Goal: Information Seeking & Learning: Learn about a topic

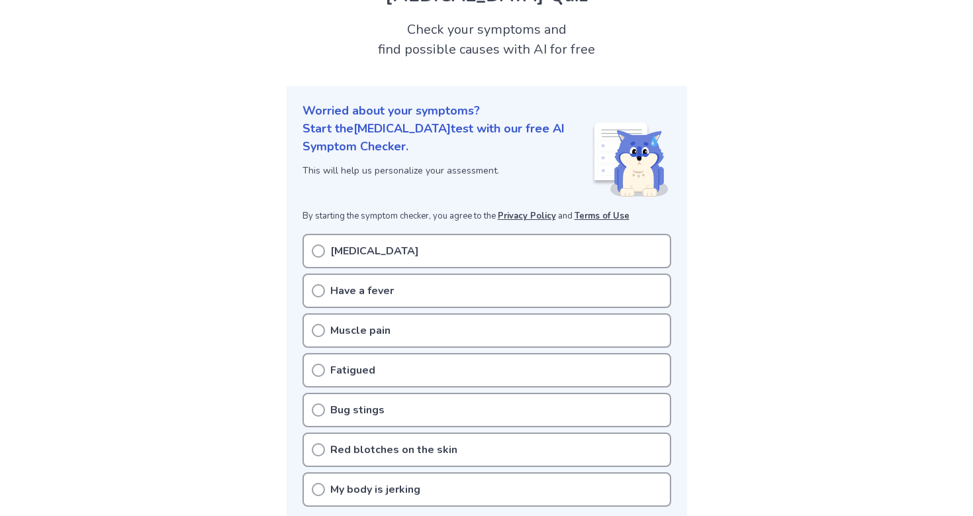
scroll to position [162, 0]
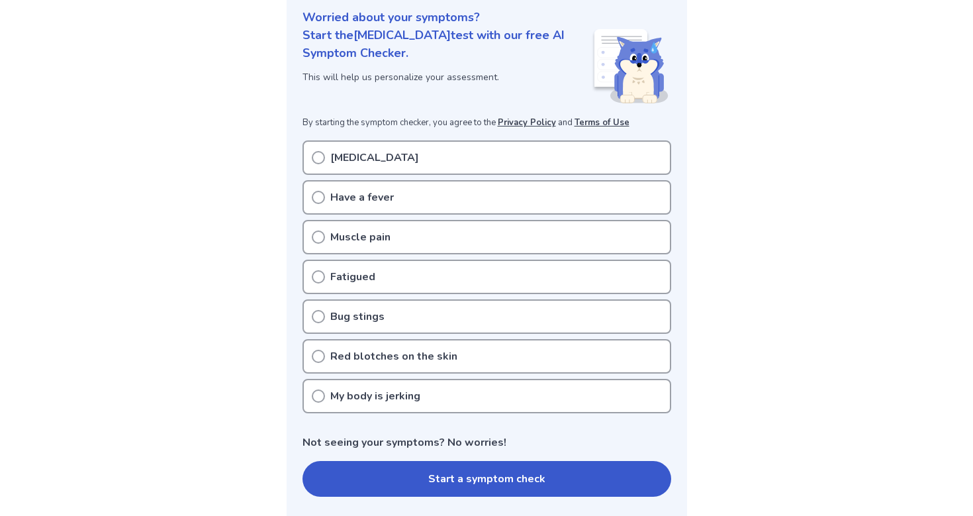
click at [369, 278] on p "Fatigued" at bounding box center [352, 277] width 45 height 16
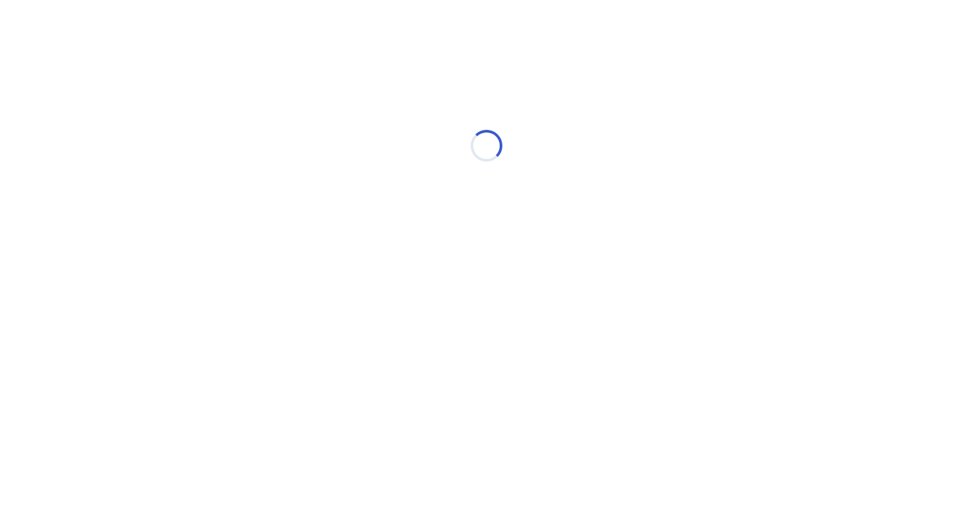
click at [320, 273] on div "Loading..." at bounding box center [486, 145] width 376 height 265
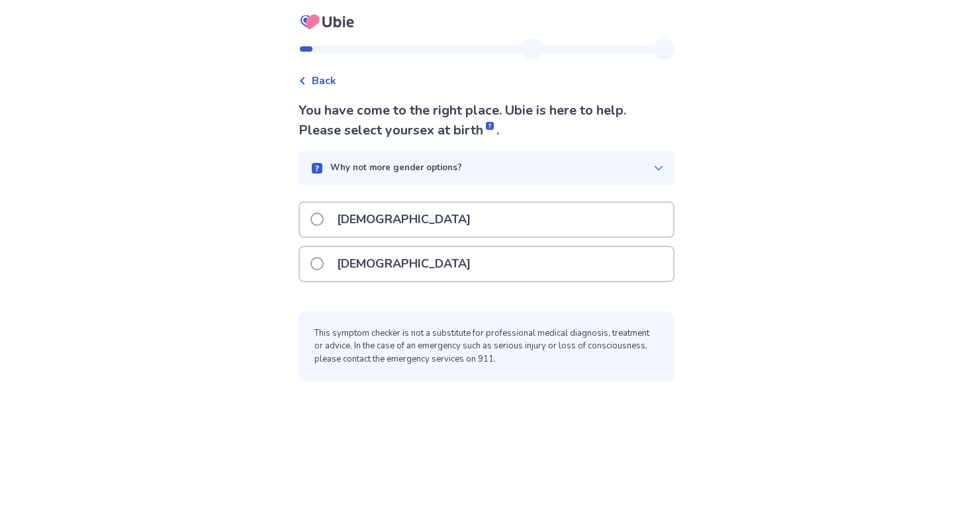
click at [324, 267] on span at bounding box center [316, 263] width 13 height 13
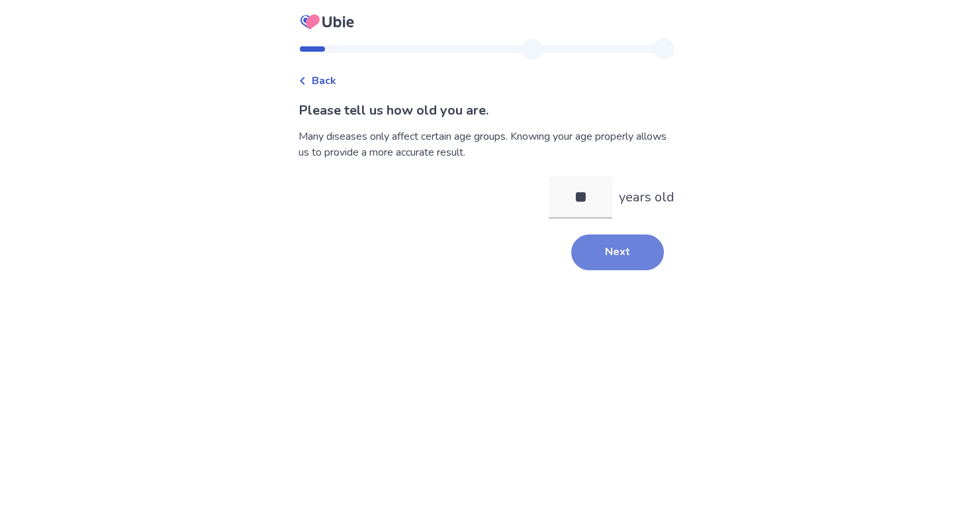
type input "**"
click at [597, 238] on button "Next" at bounding box center [617, 252] width 93 height 36
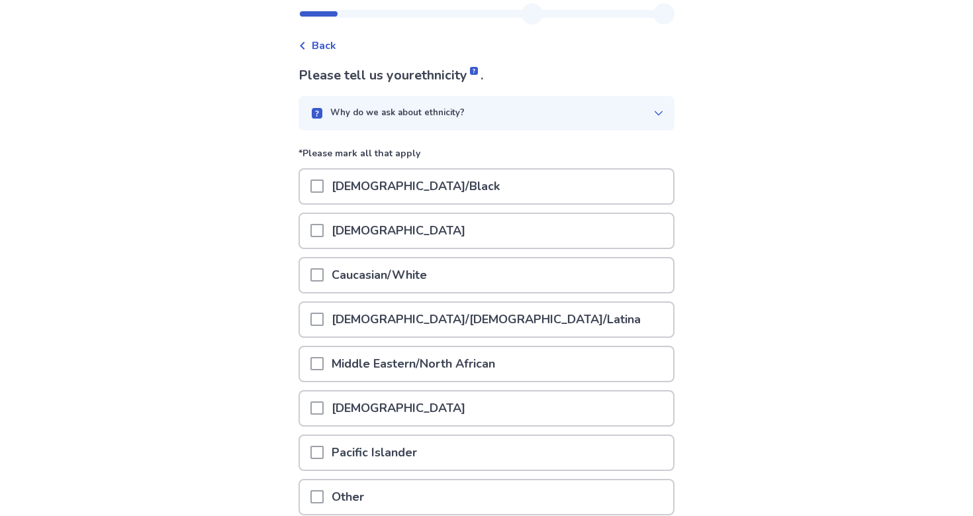
scroll to position [45, 0]
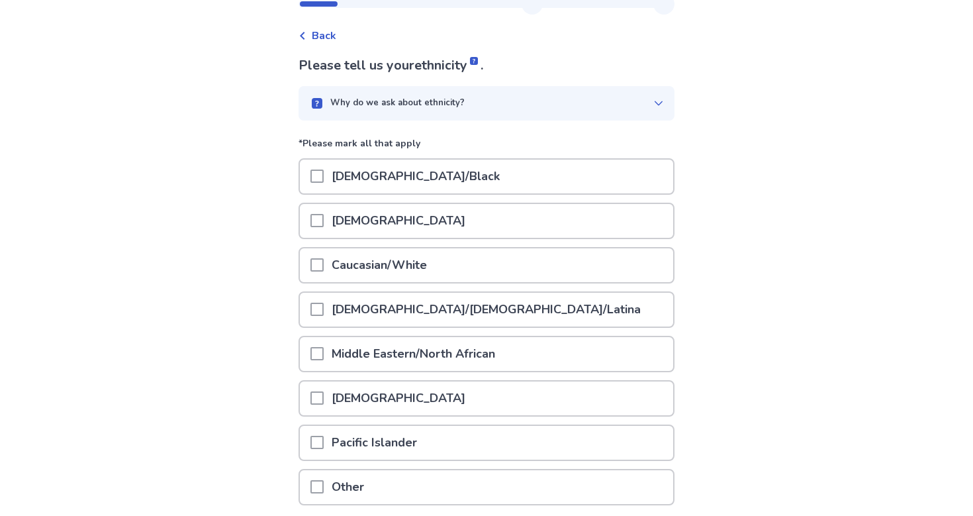
click at [538, 250] on div "Caucasian/White" at bounding box center [486, 265] width 373 height 34
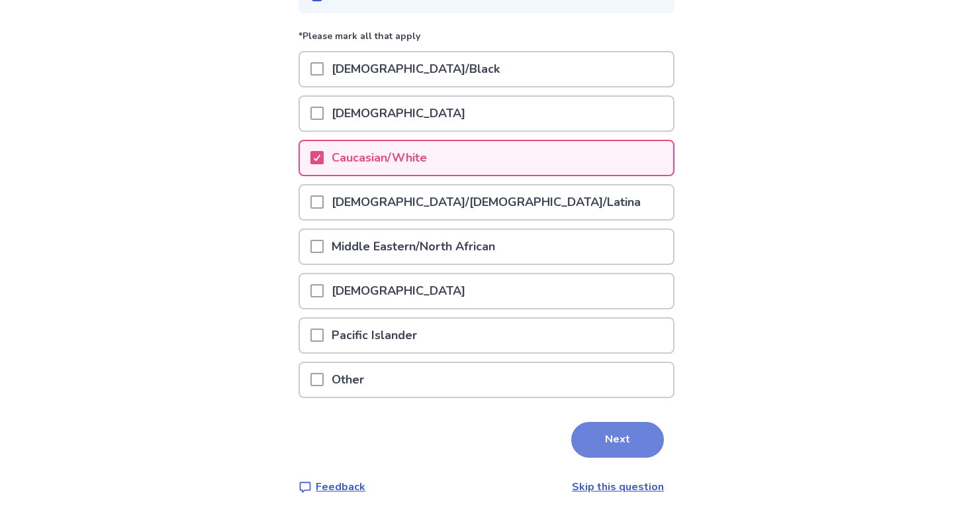
scroll to position [152, 0]
click at [599, 440] on button "Next" at bounding box center [617, 440] width 93 height 36
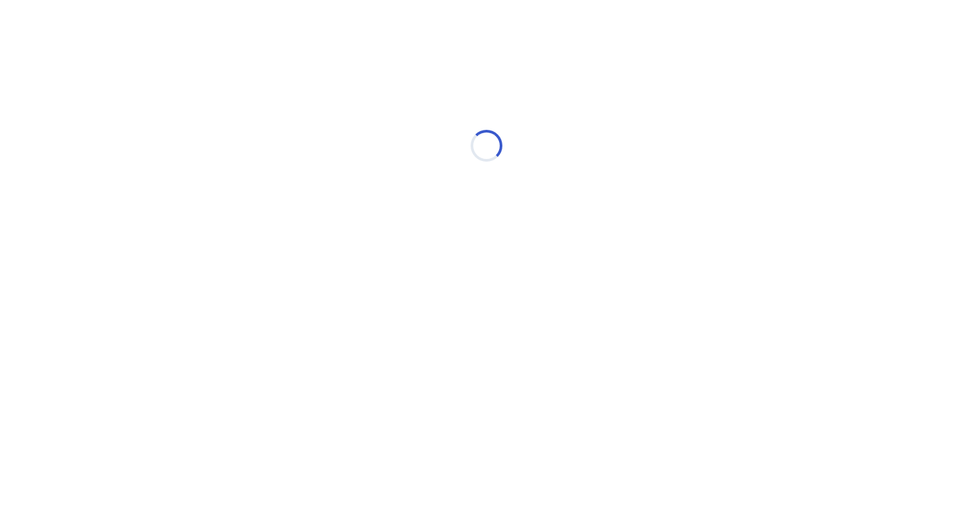
scroll to position [0, 0]
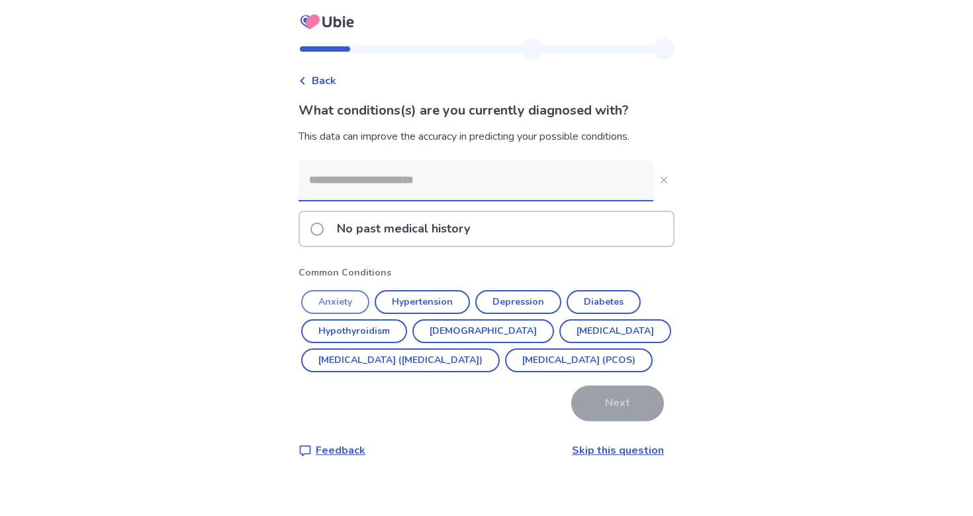
click at [363, 298] on button "Anxiety" at bounding box center [335, 302] width 68 height 24
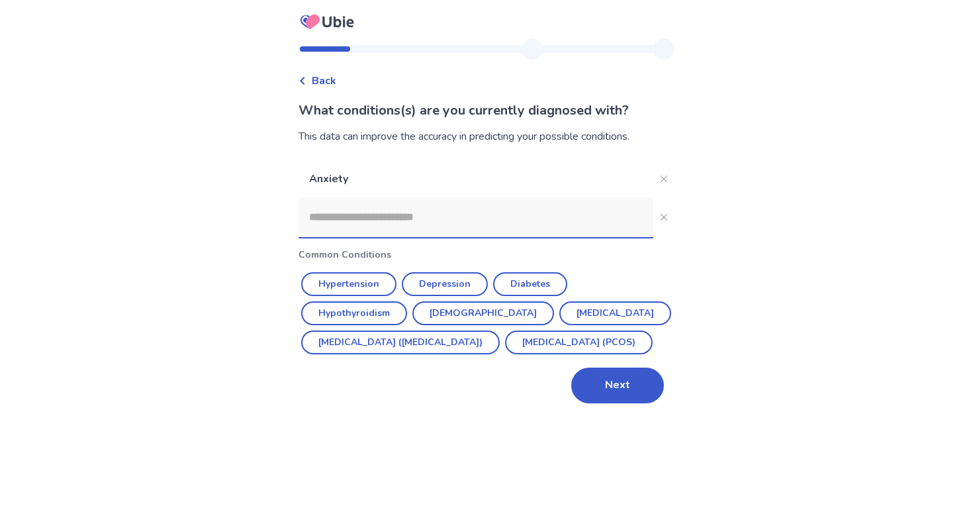
click at [382, 224] on input at bounding box center [475, 217] width 355 height 40
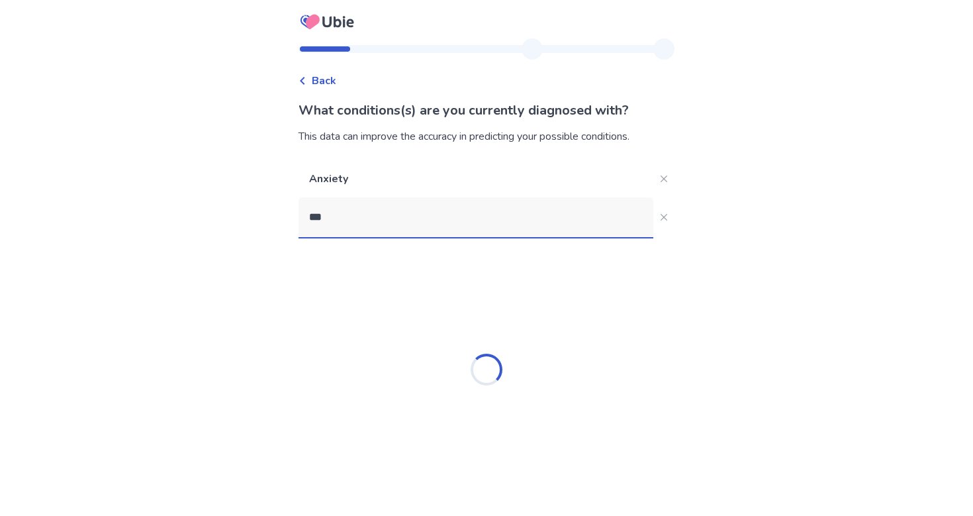
type input "****"
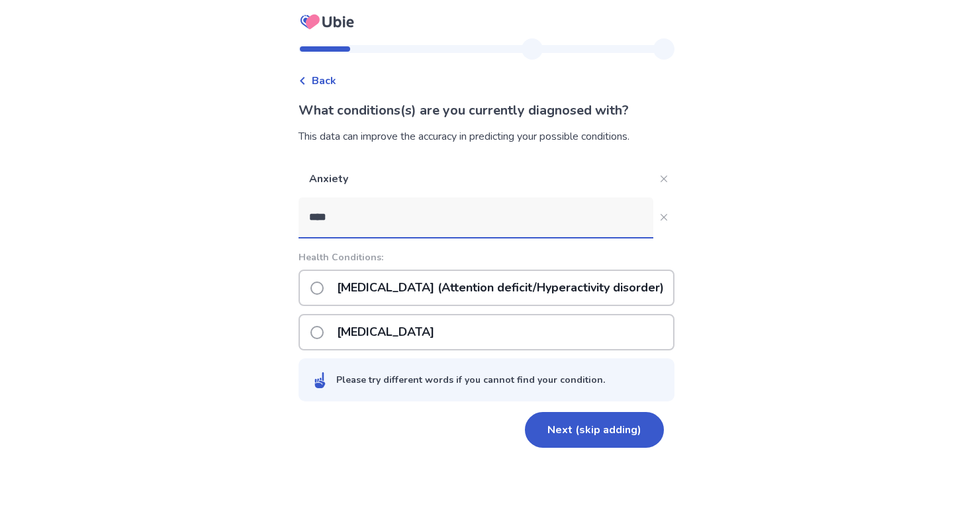
click at [391, 276] on p "[MEDICAL_DATA] (Attention deficit/Hyperactivity disorder)" at bounding box center [500, 288] width 343 height 34
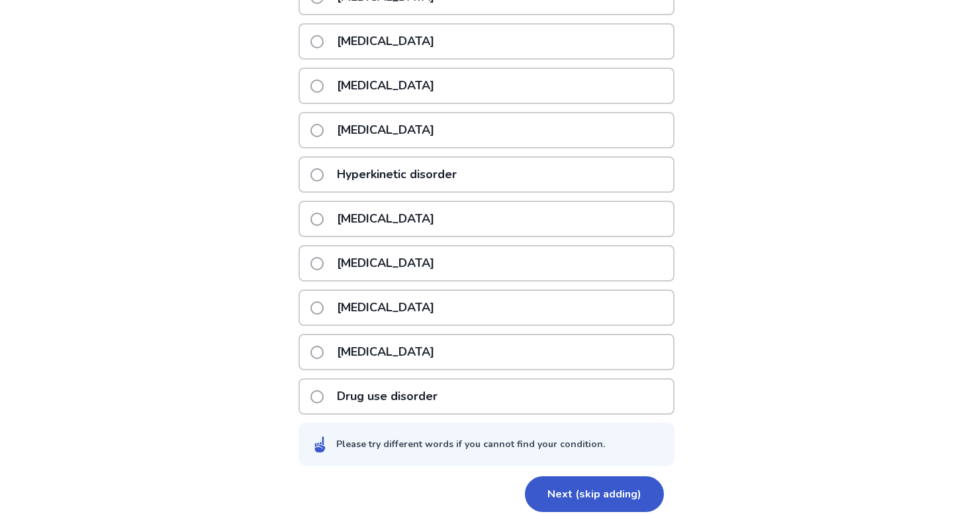
scroll to position [335, 0]
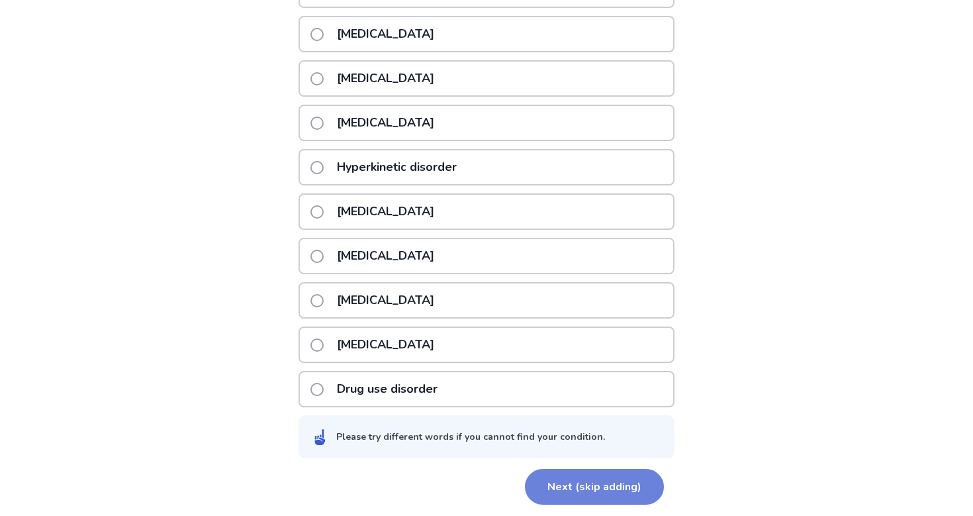
type input "**********"
click at [594, 484] on button "Next (skip adding)" at bounding box center [594, 487] width 139 height 36
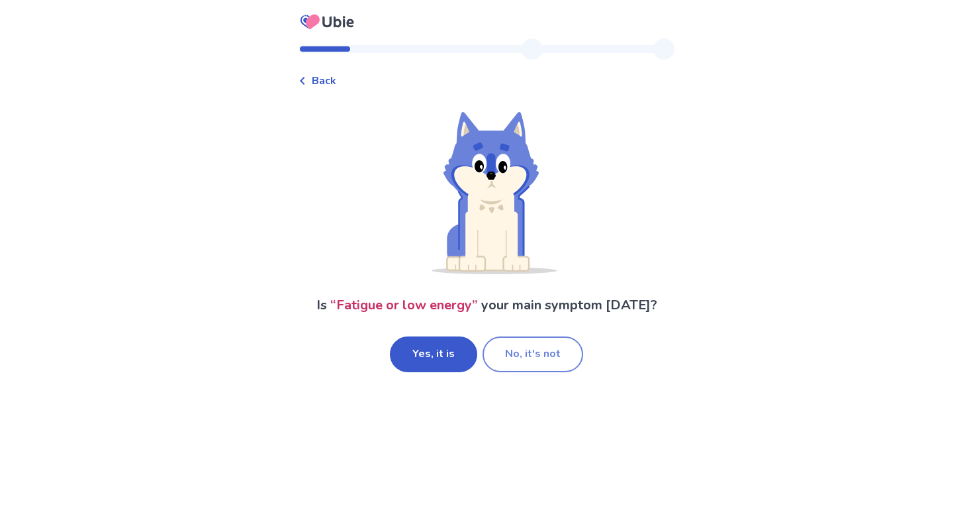
click at [520, 369] on button "No, it's not" at bounding box center [532, 354] width 101 height 36
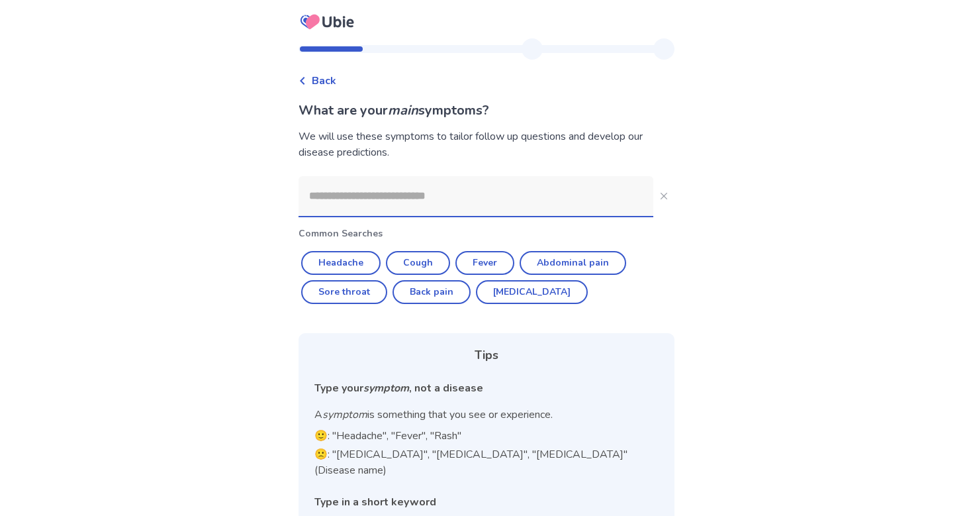
click at [465, 205] on input at bounding box center [475, 196] width 355 height 40
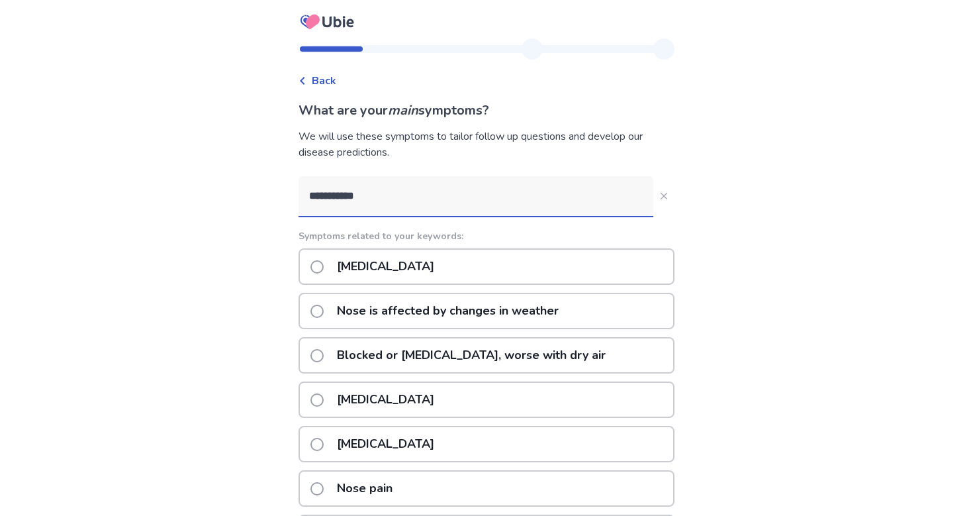
type input "**********"
click at [435, 285] on div "[MEDICAL_DATA] Nose is affected by changes in weather Blocked or [MEDICAL_DATA]…" at bounding box center [486, 465] width 376 height 435
click at [427, 275] on div "[MEDICAL_DATA]" at bounding box center [486, 266] width 376 height 36
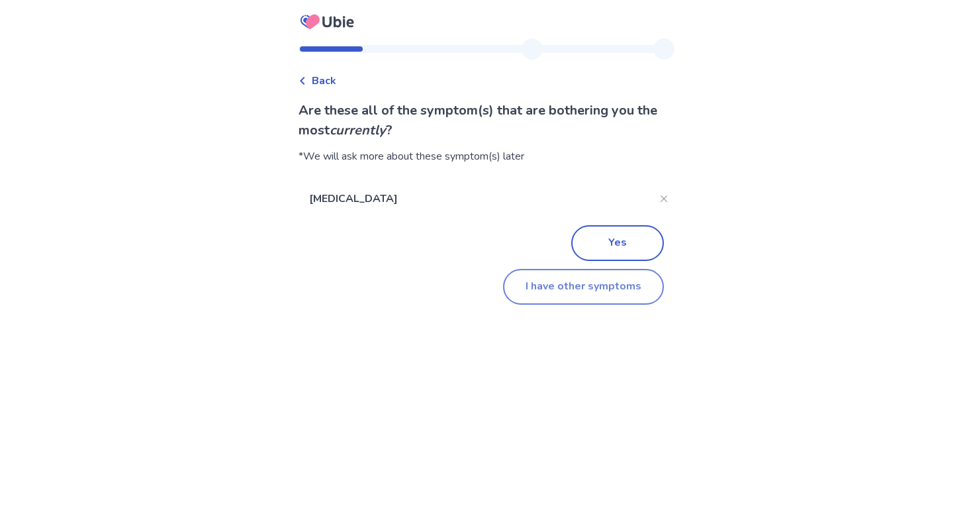
click at [584, 288] on button "I have other symptoms" at bounding box center [583, 287] width 161 height 36
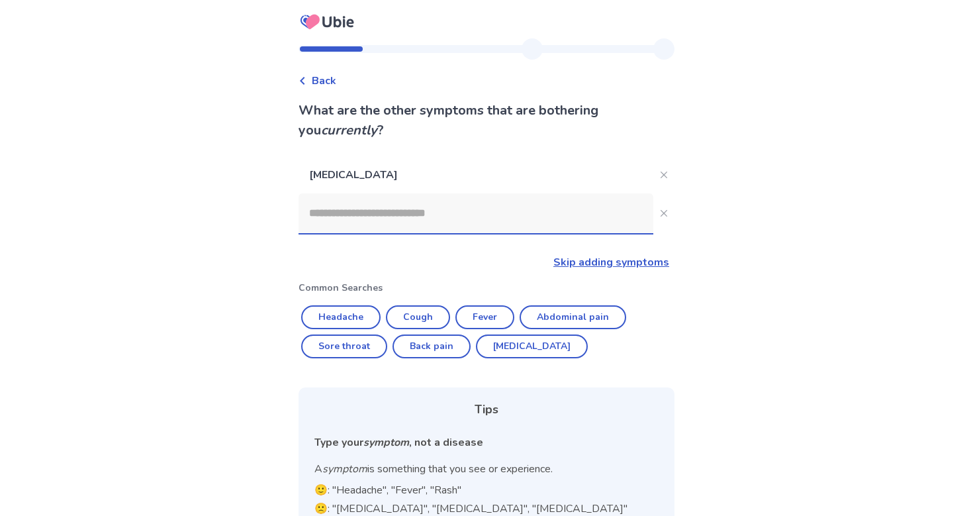
click at [481, 224] on input at bounding box center [475, 213] width 355 height 40
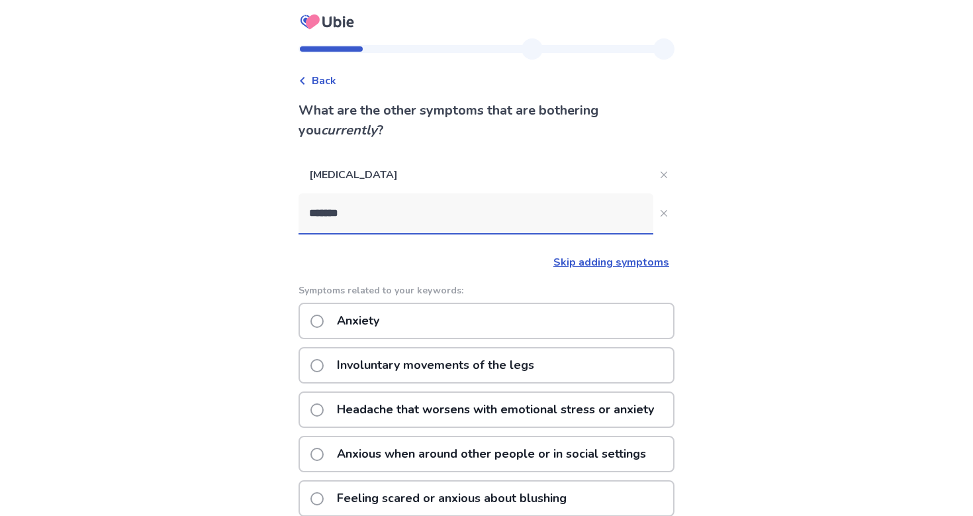
type input "*******"
click at [461, 321] on div "Anxiety" at bounding box center [486, 320] width 376 height 36
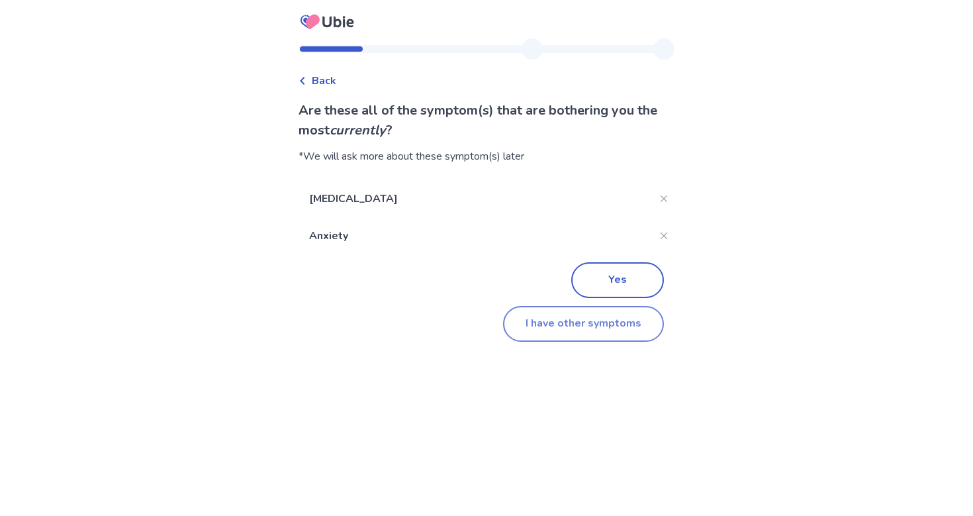
click at [583, 320] on button "I have other symptoms" at bounding box center [583, 324] width 161 height 36
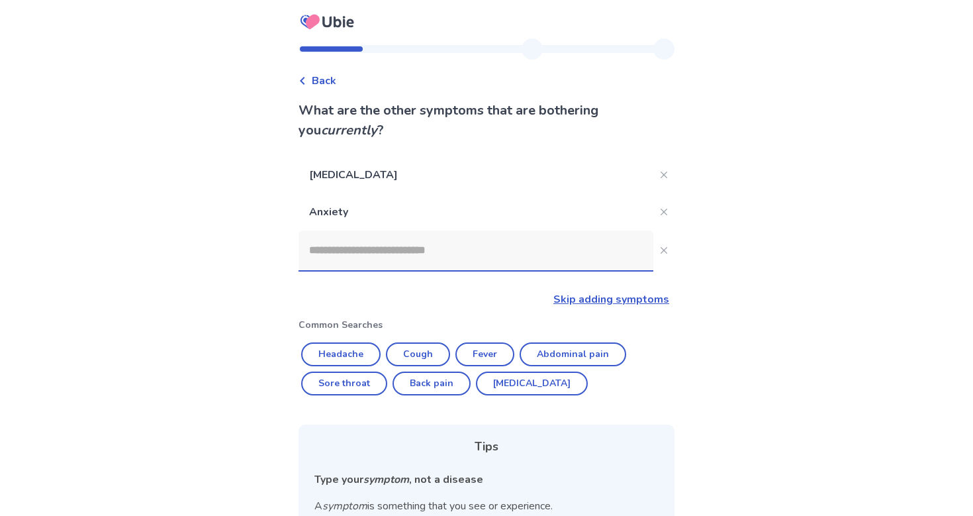
click at [525, 251] on input at bounding box center [475, 250] width 355 height 40
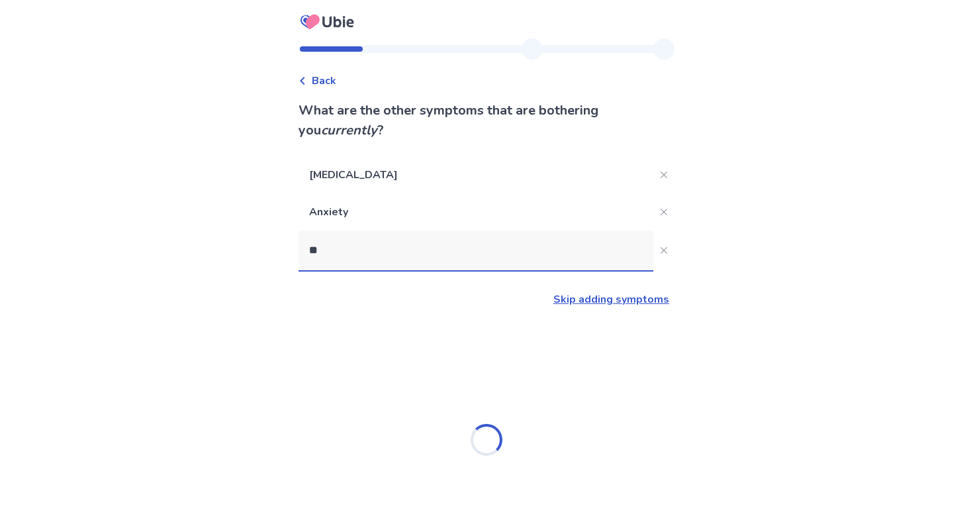
type input "***"
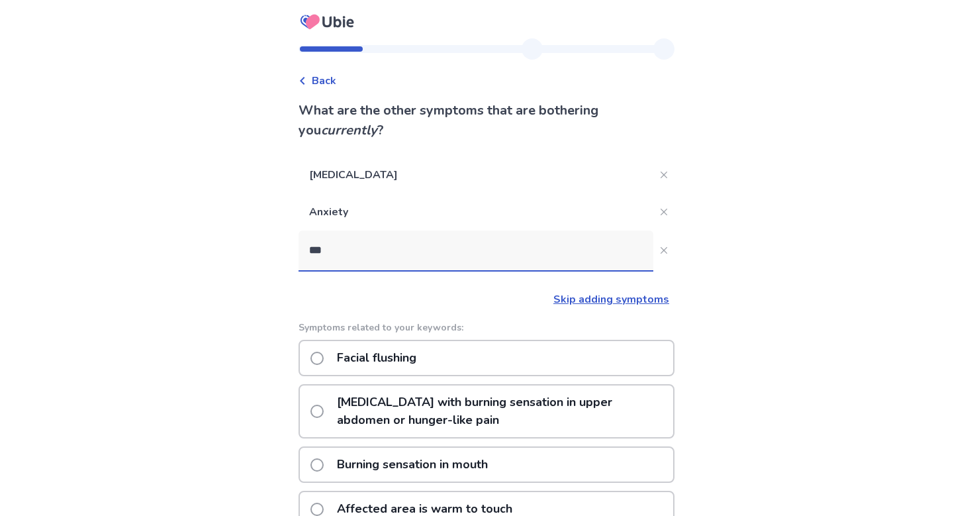
drag, startPoint x: 415, startPoint y: 254, endPoint x: 267, endPoint y: 248, distance: 148.4
click at [267, 248] on div "Back What are the other symptoms that are bothering you currently ? [MEDICAL_DA…" at bounding box center [486, 430] width 973 height 860
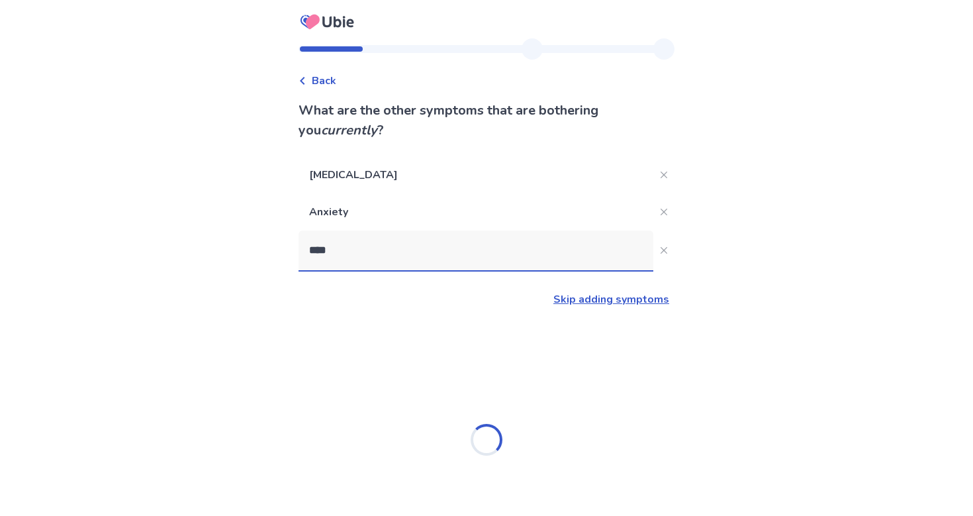
type input "*****"
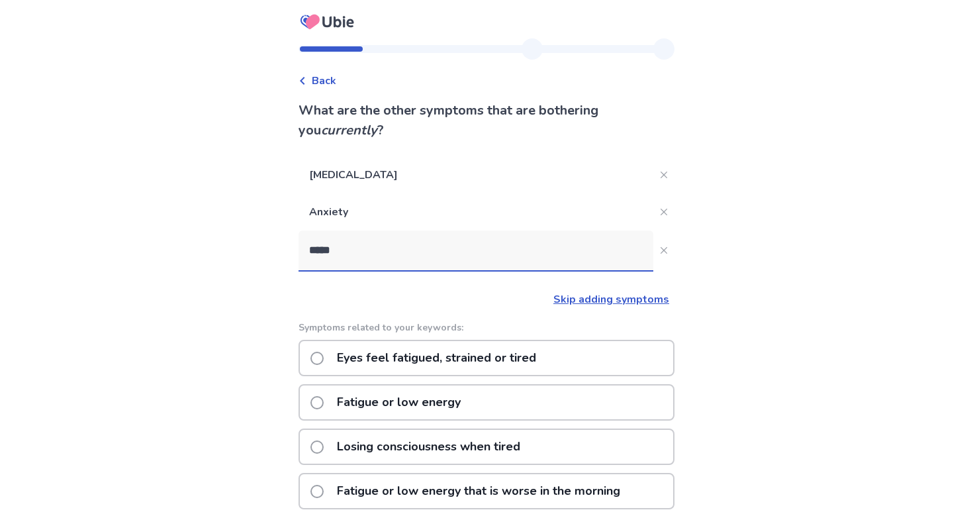
click at [340, 396] on p "Fatigue or low energy" at bounding box center [399, 402] width 140 height 34
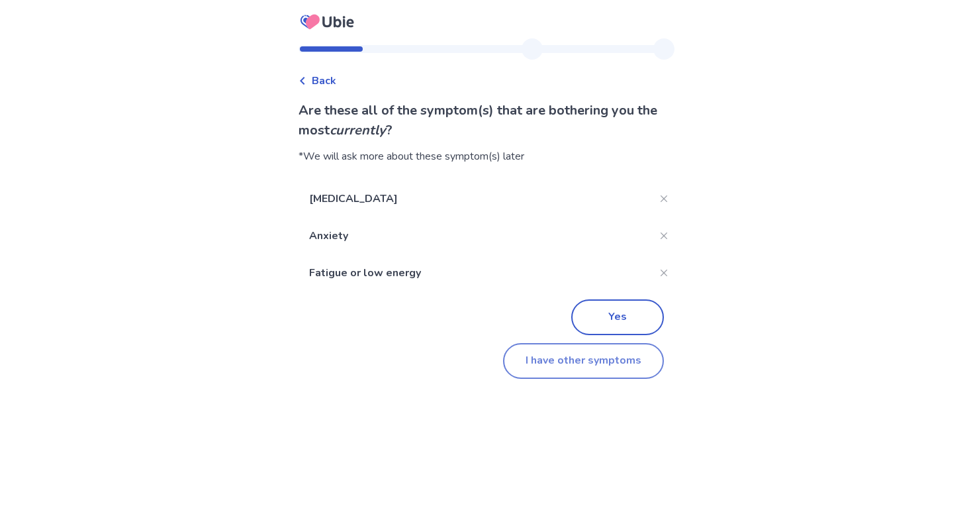
click at [541, 359] on button "I have other symptoms" at bounding box center [583, 361] width 161 height 36
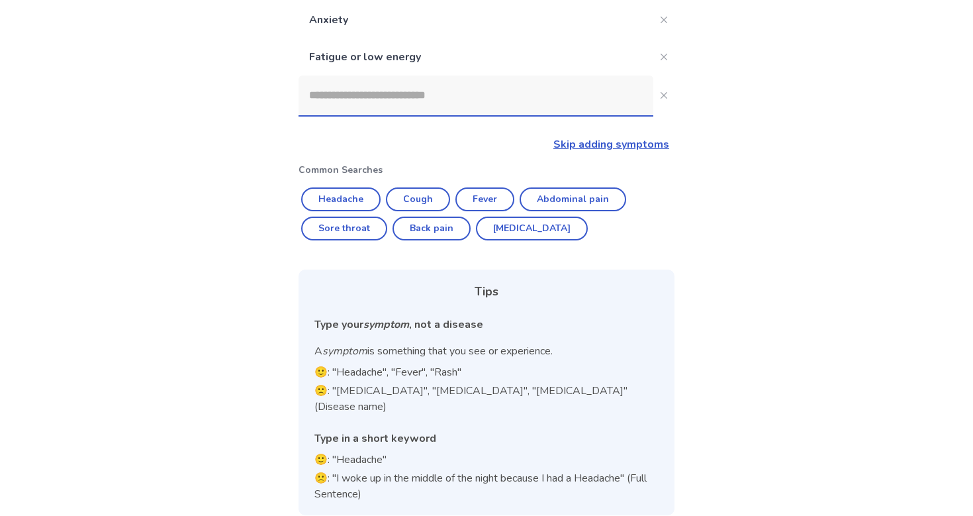
scroll to position [191, 0]
click at [574, 146] on link "Skip adding symptoms" at bounding box center [611, 145] width 116 height 15
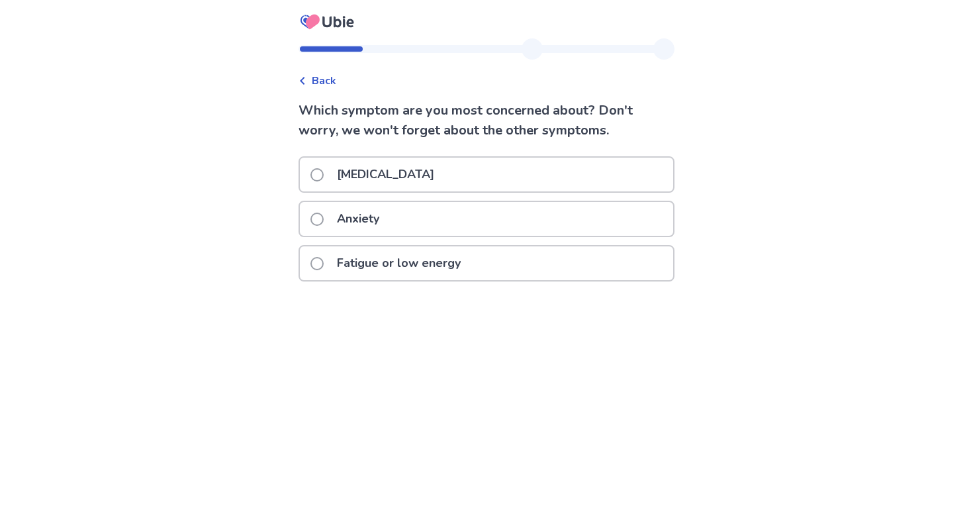
click at [560, 175] on div "[MEDICAL_DATA]" at bounding box center [486, 175] width 373 height 34
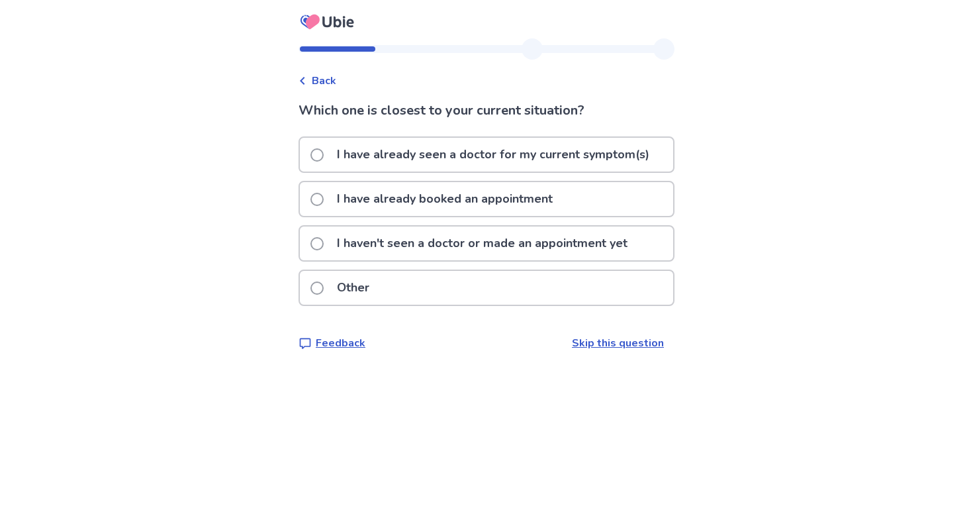
click at [527, 242] on p "I haven't seen a doctor or made an appointment yet" at bounding box center [482, 243] width 306 height 34
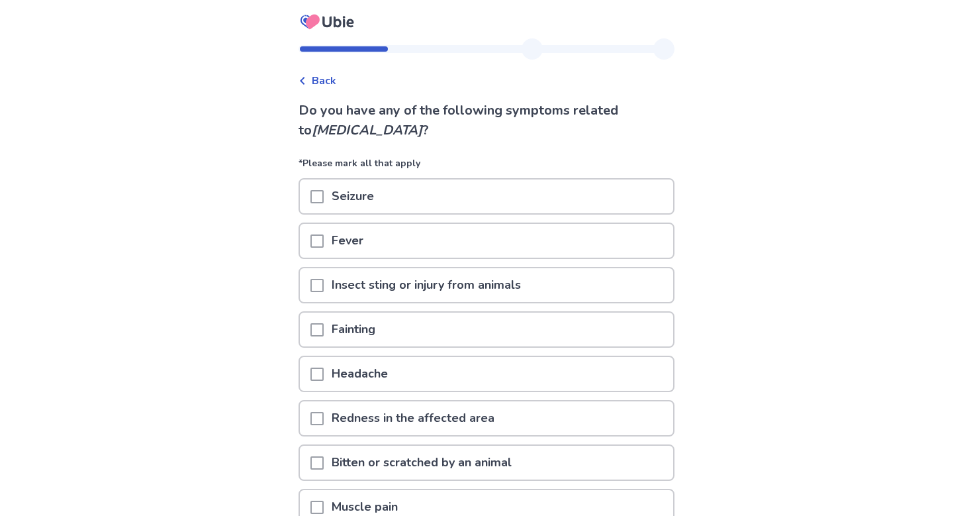
click at [546, 273] on div "Insect sting or injury from animals" at bounding box center [486, 285] width 373 height 34
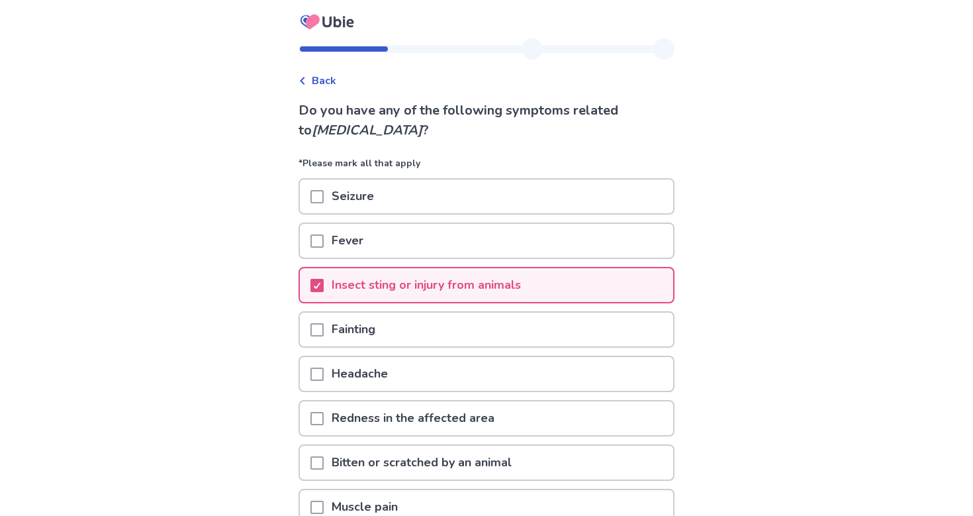
scroll to position [102, 0]
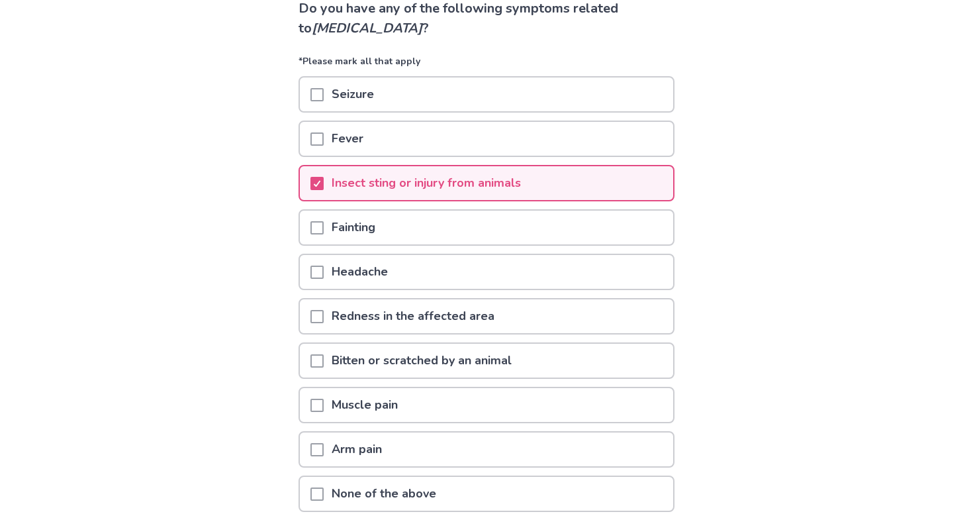
click at [521, 196] on p "Insect sting or injury from animals" at bounding box center [426, 183] width 205 height 34
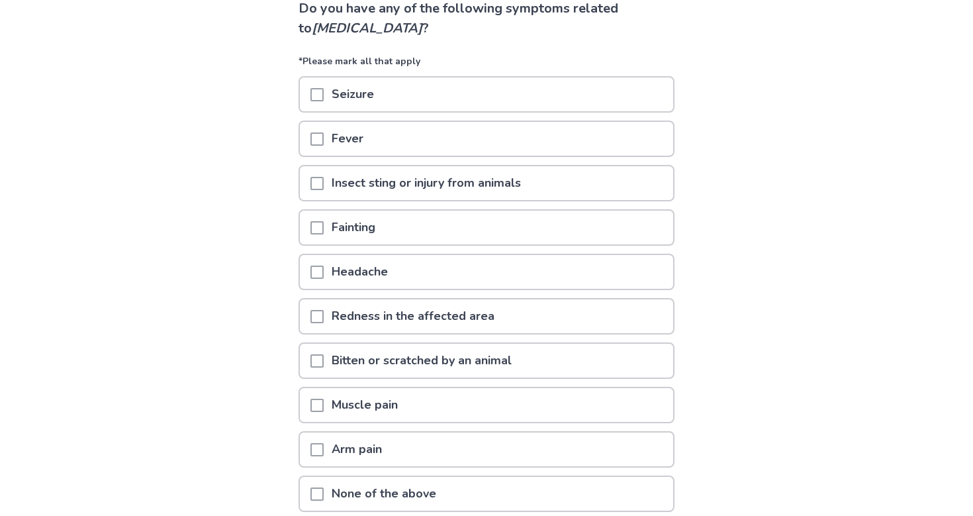
click at [472, 351] on p "Bitten or scratched by an animal" at bounding box center [422, 360] width 196 height 34
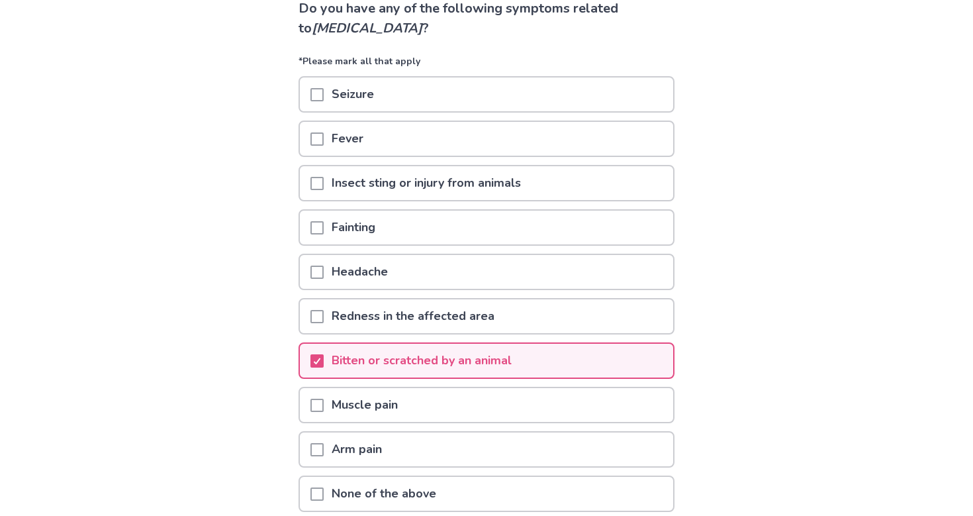
click at [428, 398] on div "Muscle pain" at bounding box center [486, 405] width 373 height 34
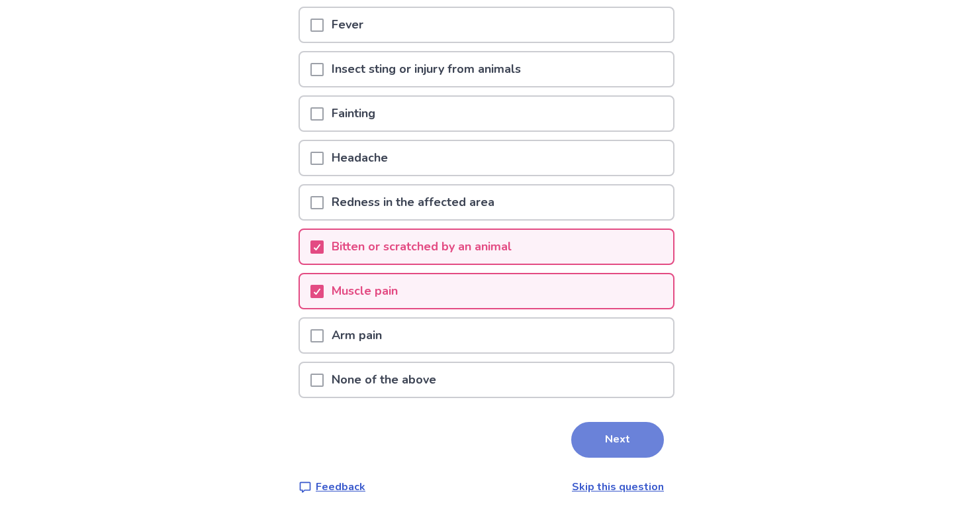
scroll to position [216, 0]
click at [598, 427] on button "Next" at bounding box center [617, 440] width 93 height 36
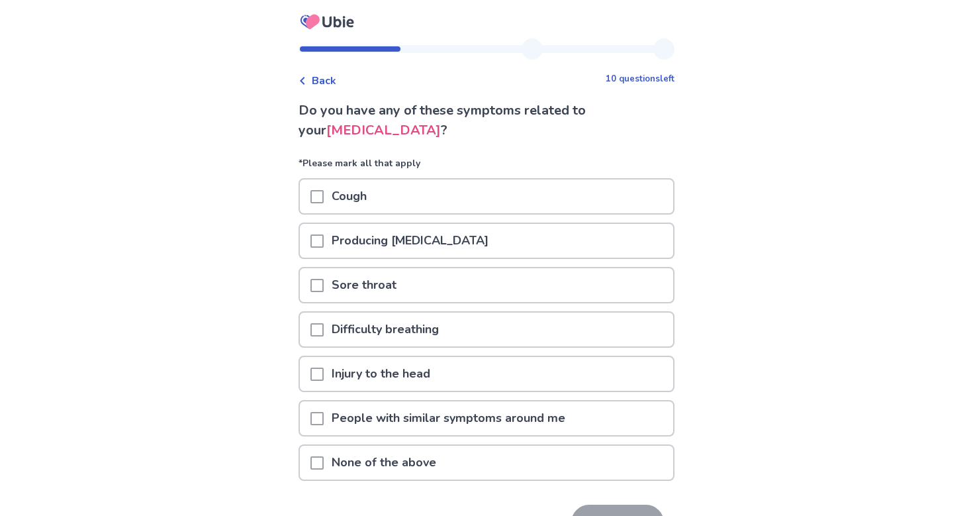
click at [545, 246] on div "Producing [MEDICAL_DATA]" at bounding box center [486, 241] width 373 height 34
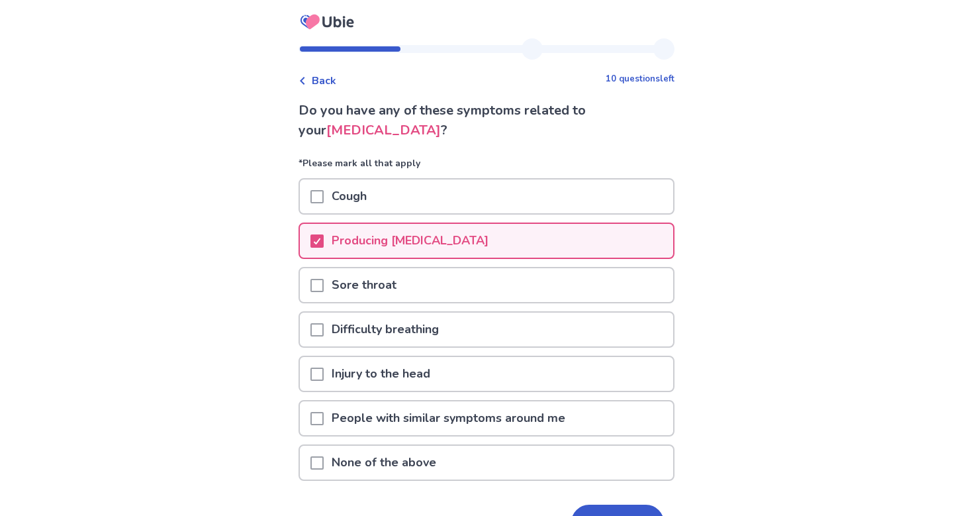
click at [537, 201] on div "Cough" at bounding box center [486, 196] width 373 height 34
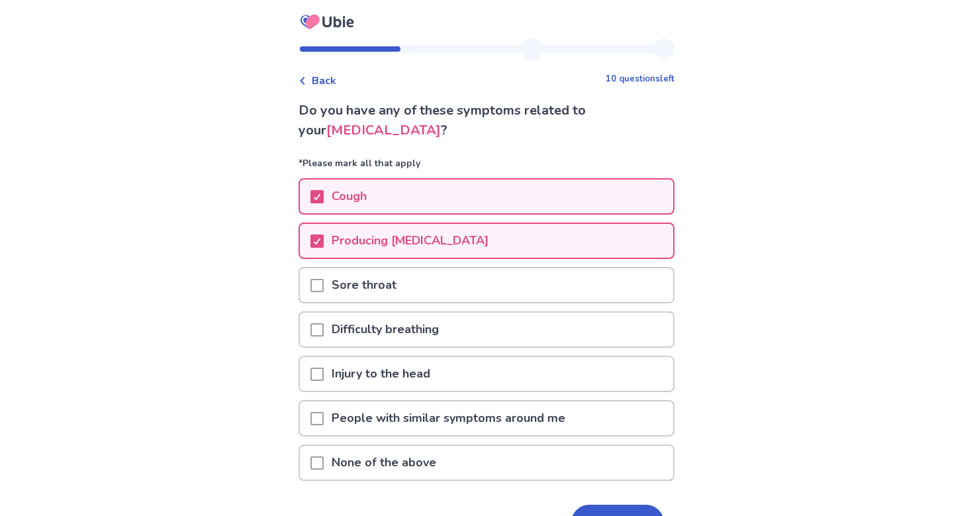
scroll to position [32, 0]
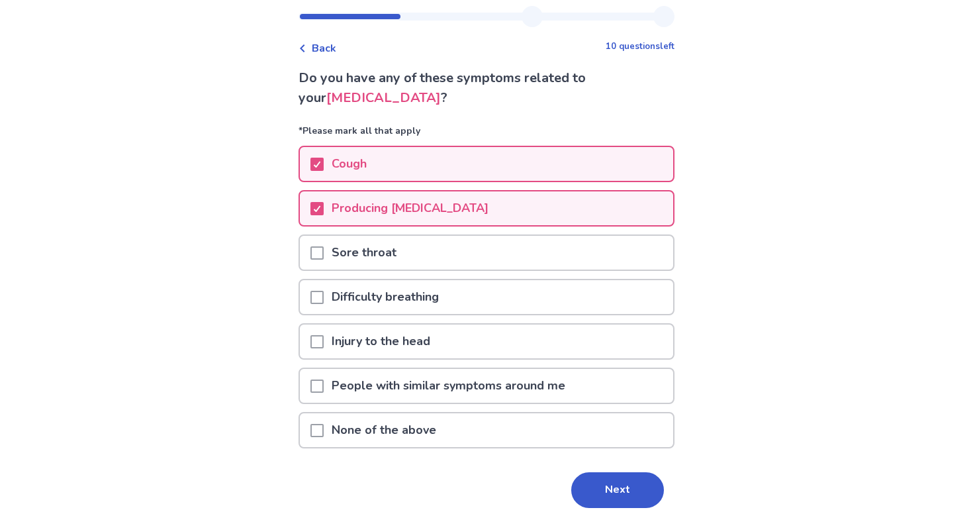
click at [531, 213] on div "Producing [MEDICAL_DATA]" at bounding box center [486, 208] width 373 height 34
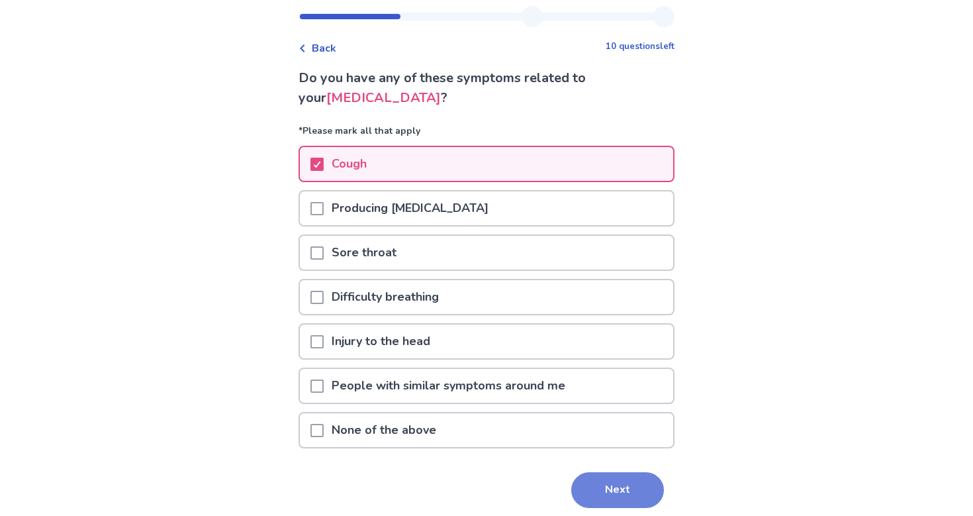
click at [605, 484] on button "Next" at bounding box center [617, 490] width 93 height 36
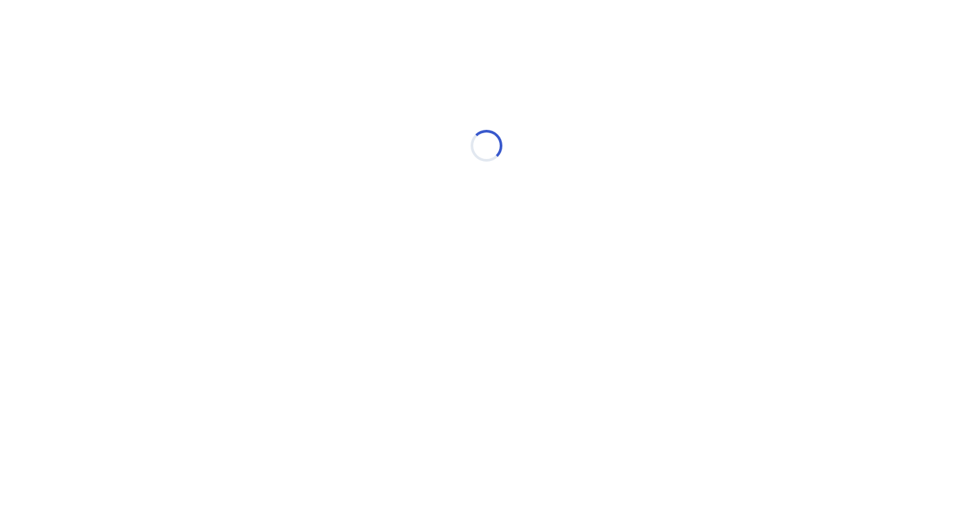
select select "*"
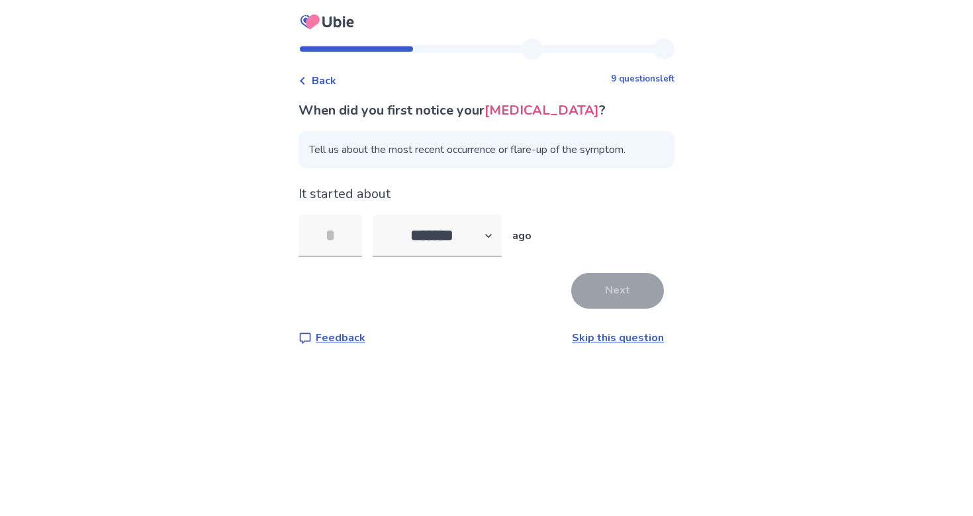
type input "*"
click at [638, 284] on button "Next" at bounding box center [617, 291] width 93 height 36
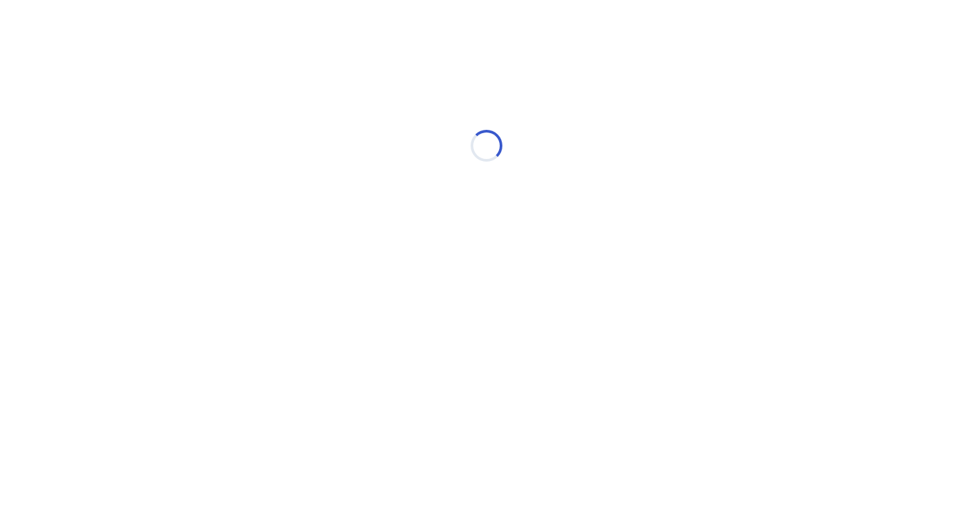
select select "*"
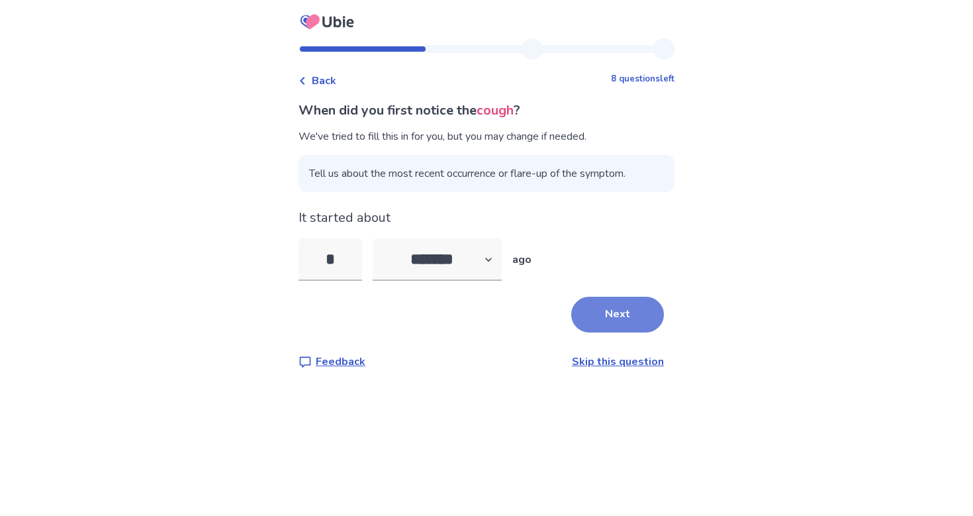
click at [627, 307] on button "Next" at bounding box center [617, 315] width 93 height 36
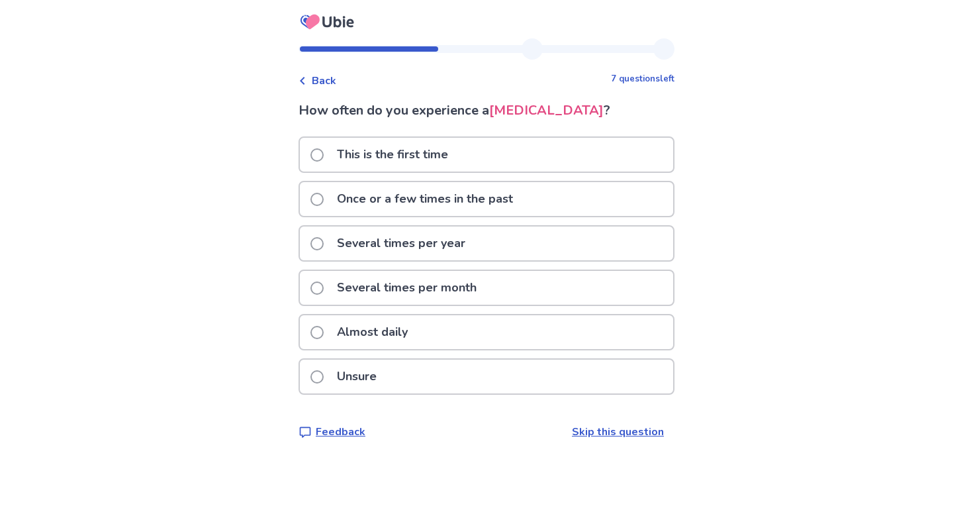
click at [612, 296] on div "Several times per month" at bounding box center [486, 288] width 373 height 34
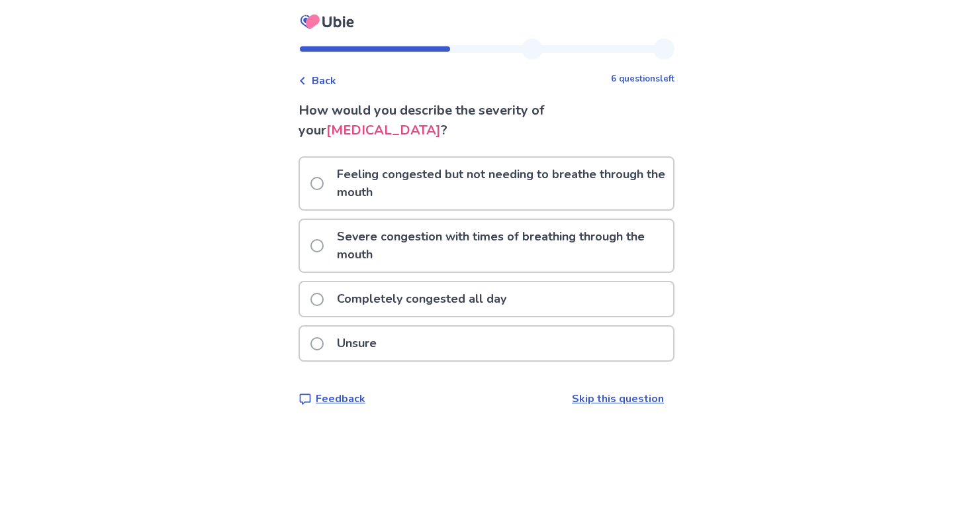
click at [330, 78] on span "Back" at bounding box center [324, 81] width 24 height 16
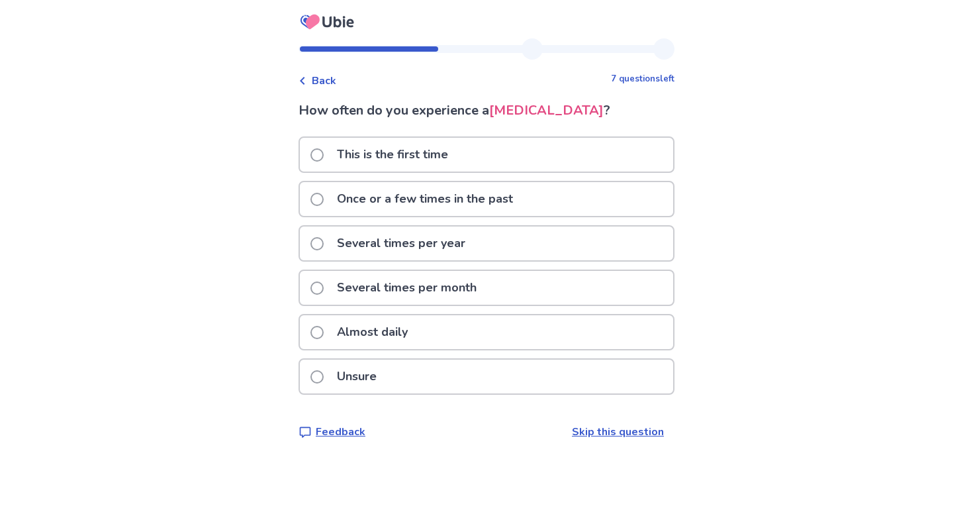
click at [375, 245] on p "Several times per year" at bounding box center [401, 243] width 144 height 34
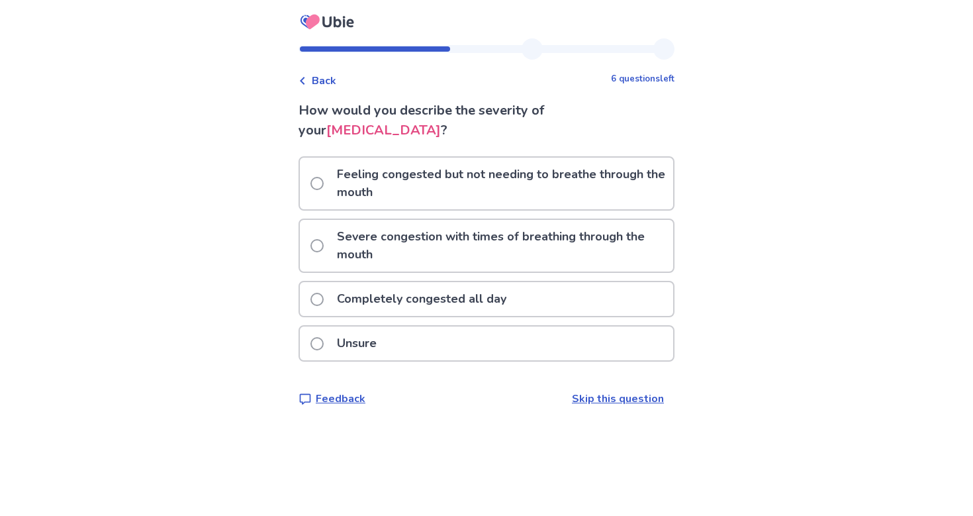
click at [365, 184] on p "Feeling congested but not needing to breathe through the mouth" at bounding box center [501, 184] width 344 height 52
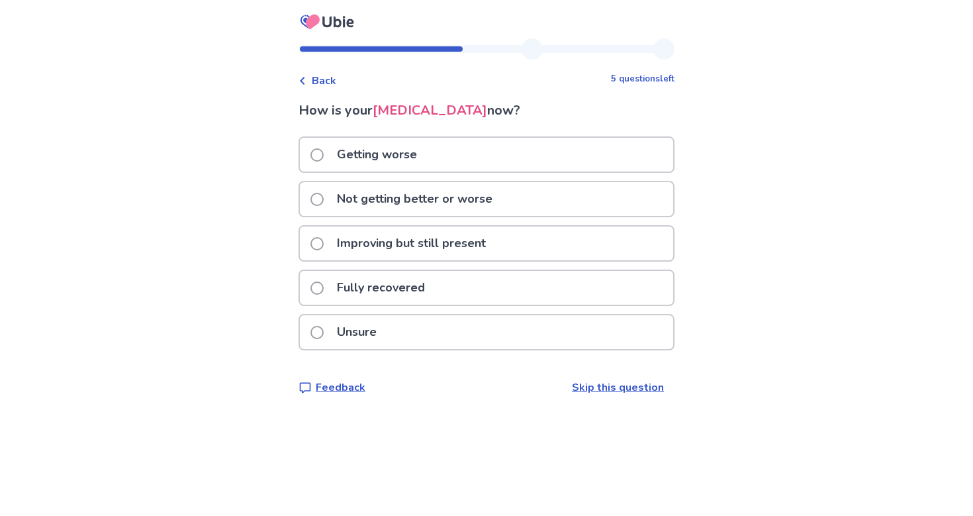
click at [361, 237] on p "Improving but still present" at bounding box center [411, 243] width 165 height 34
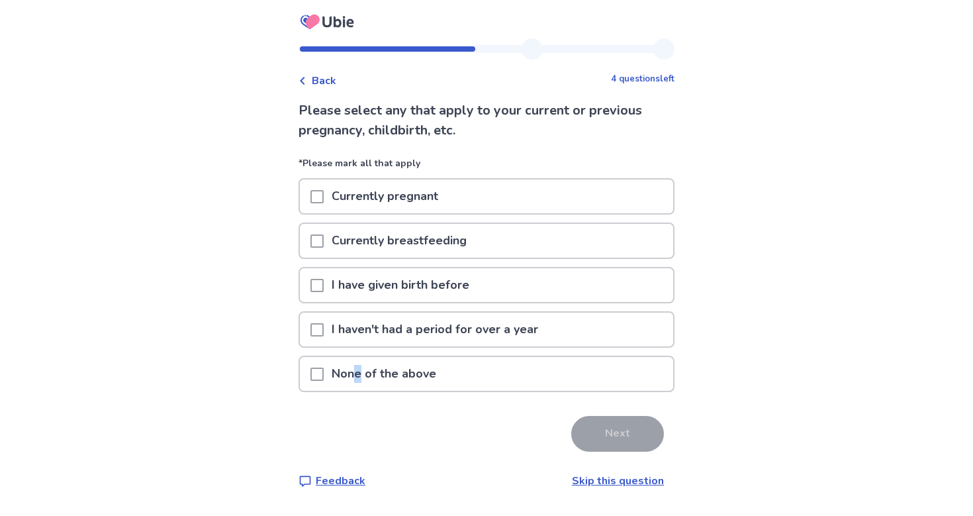
click at [366, 369] on p "None of the above" at bounding box center [384, 374] width 120 height 34
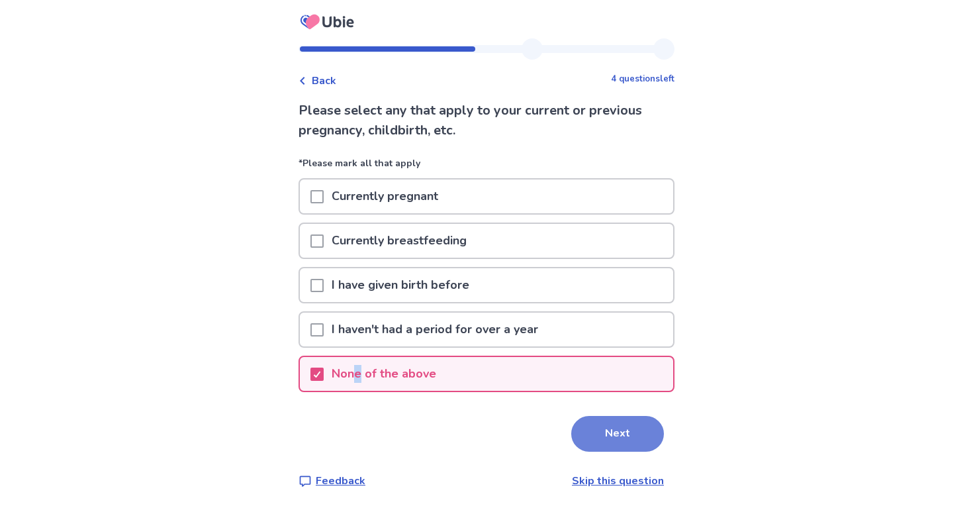
click at [573, 441] on button "Next" at bounding box center [617, 434] width 93 height 36
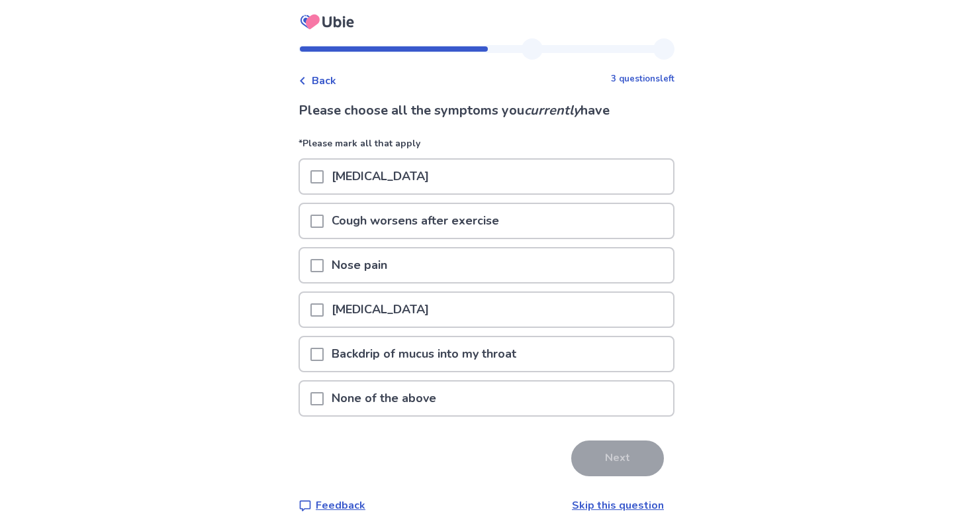
click at [522, 359] on p "Backdrip of mucus into my throat" at bounding box center [424, 354] width 201 height 34
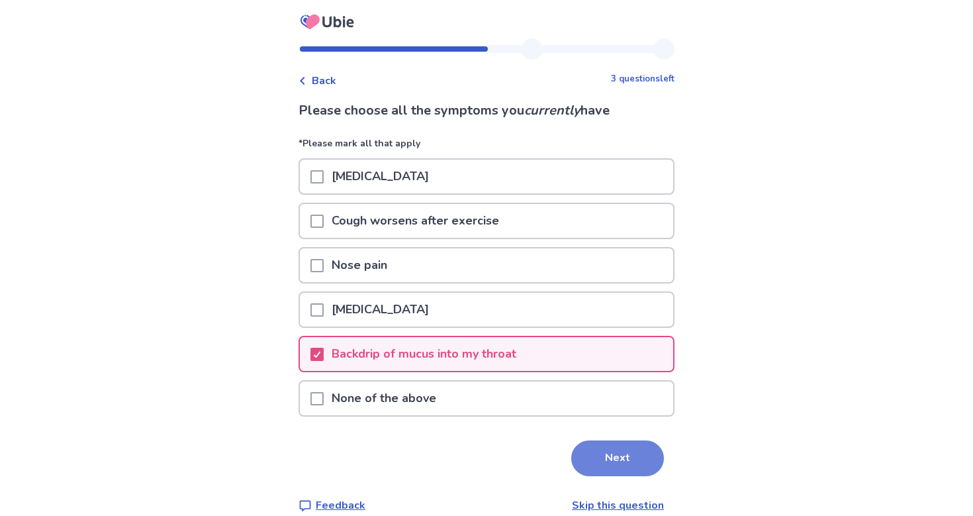
click at [621, 462] on button "Next" at bounding box center [617, 458] width 93 height 36
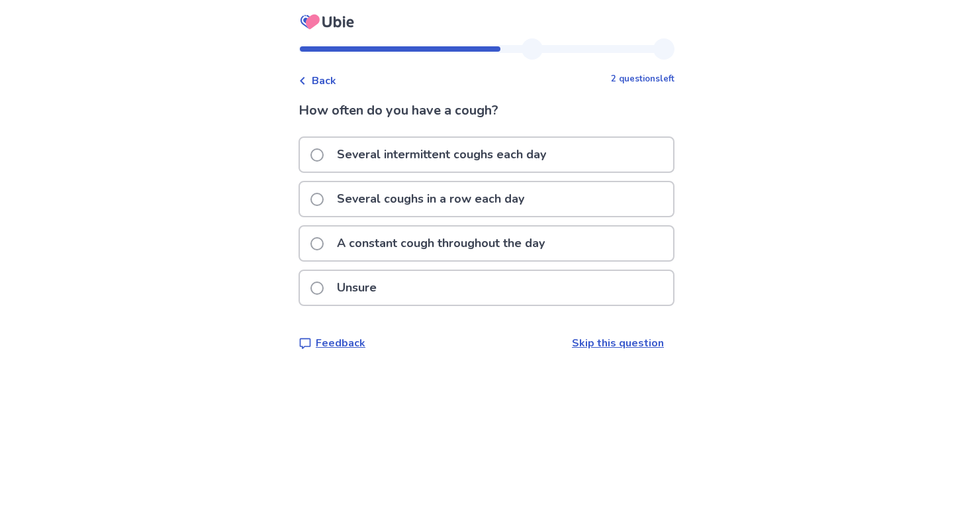
click at [571, 150] on div "Several intermittent coughs each day" at bounding box center [486, 155] width 373 height 34
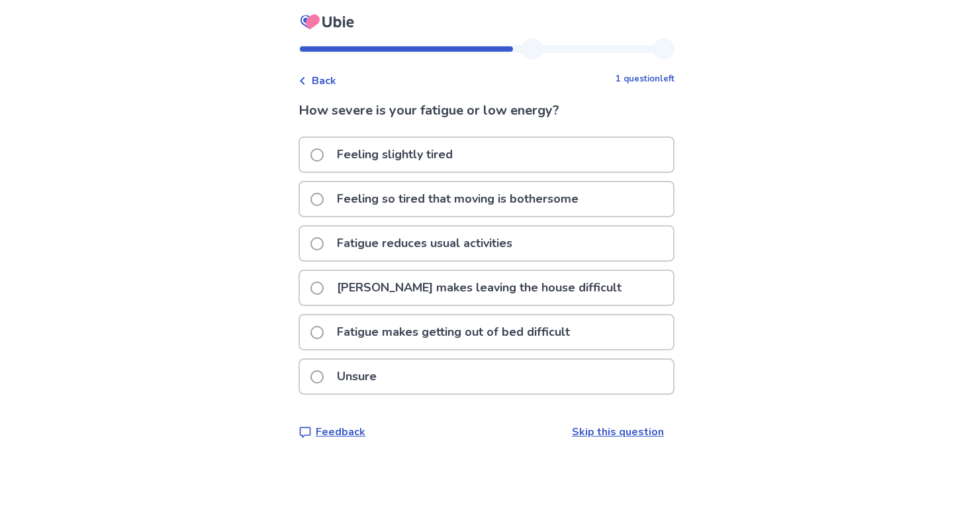
click at [570, 159] on div "Feeling slightly tired" at bounding box center [486, 155] width 373 height 34
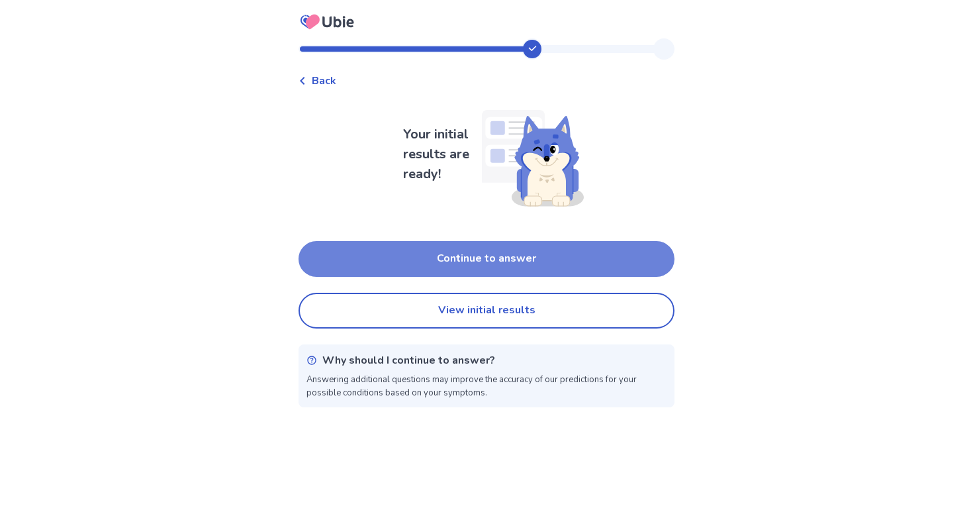
click at [563, 255] on button "Continue to answer" at bounding box center [486, 259] width 376 height 36
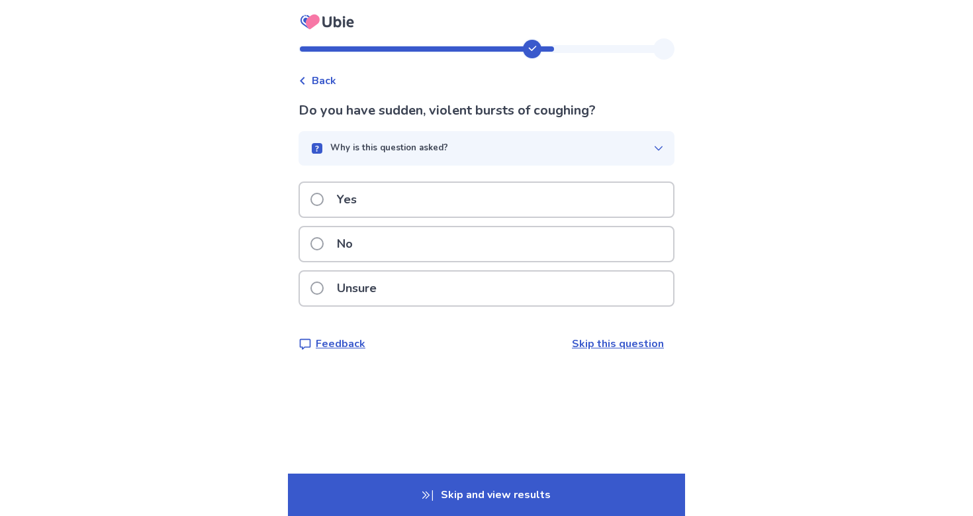
click at [549, 231] on div "No" at bounding box center [486, 244] width 373 height 34
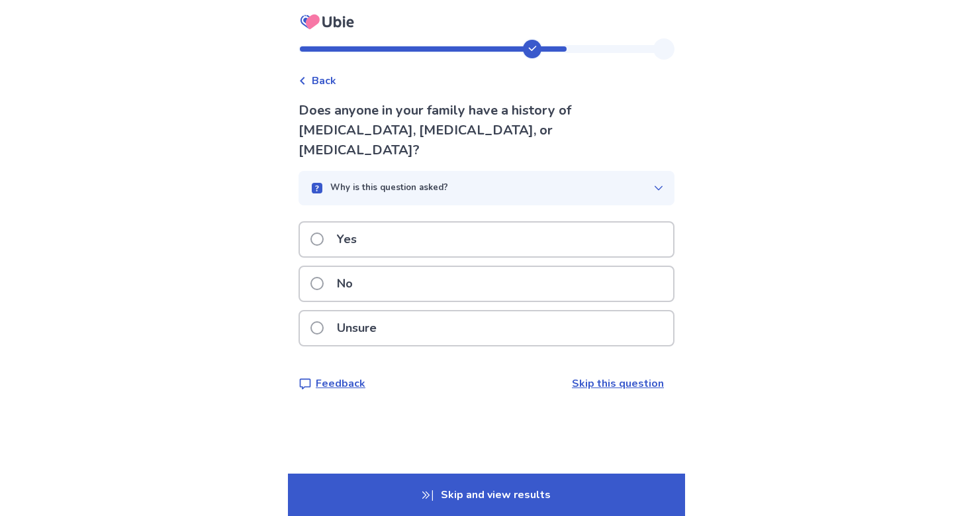
click at [551, 269] on div "No" at bounding box center [486, 284] width 373 height 34
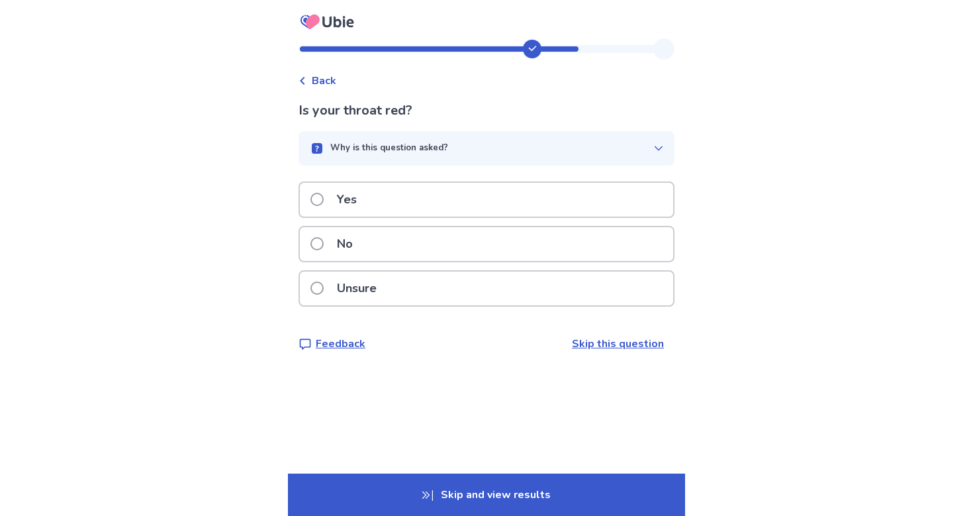
click at [540, 279] on div "Unsure" at bounding box center [486, 288] width 373 height 34
click at [494, 214] on div "Yes" at bounding box center [486, 200] width 373 height 34
click at [492, 246] on div "No" at bounding box center [486, 244] width 373 height 34
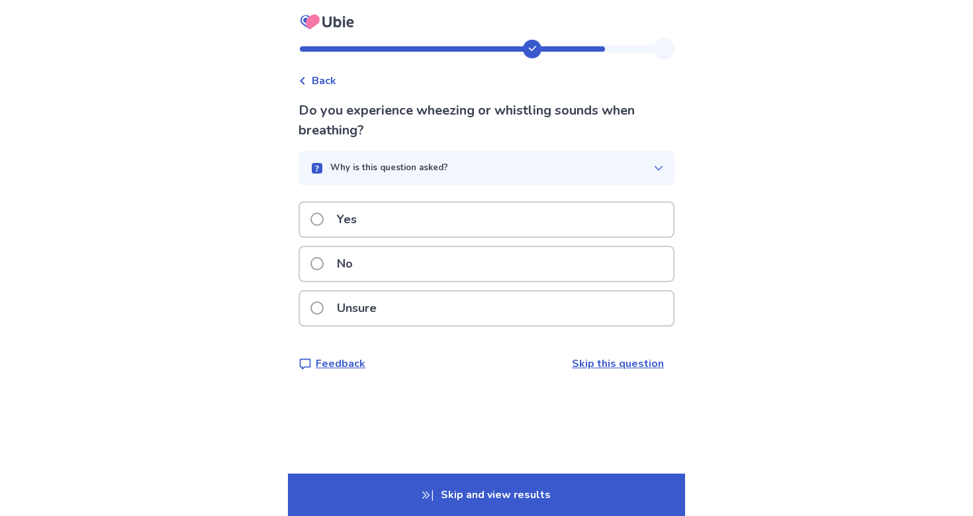
click at [493, 248] on div "No" at bounding box center [486, 264] width 373 height 34
click at [492, 248] on div "No" at bounding box center [486, 264] width 373 height 34
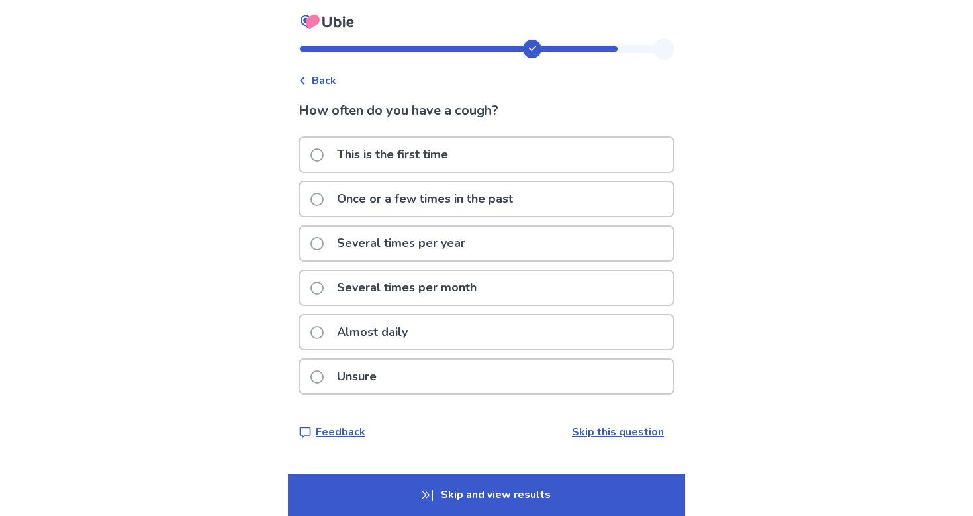
click at [327, 77] on span "Back" at bounding box center [324, 81] width 24 height 16
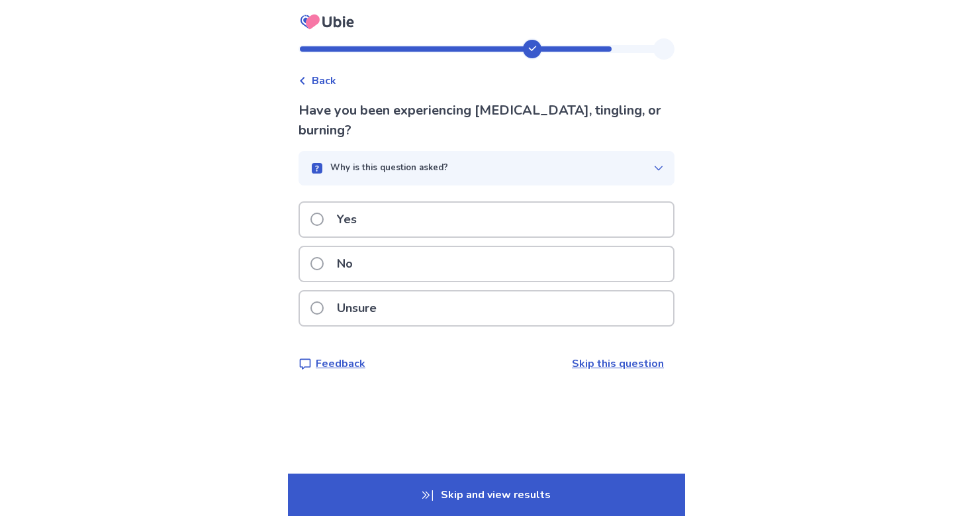
click at [382, 229] on div "Yes" at bounding box center [486, 220] width 373 height 34
click at [456, 257] on div "No" at bounding box center [486, 264] width 373 height 34
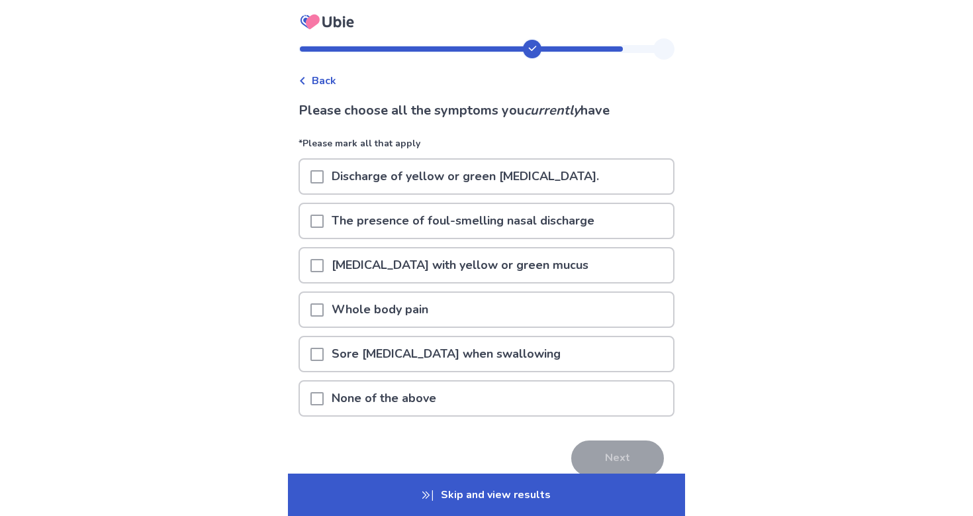
click at [438, 395] on p "None of the above" at bounding box center [384, 398] width 120 height 34
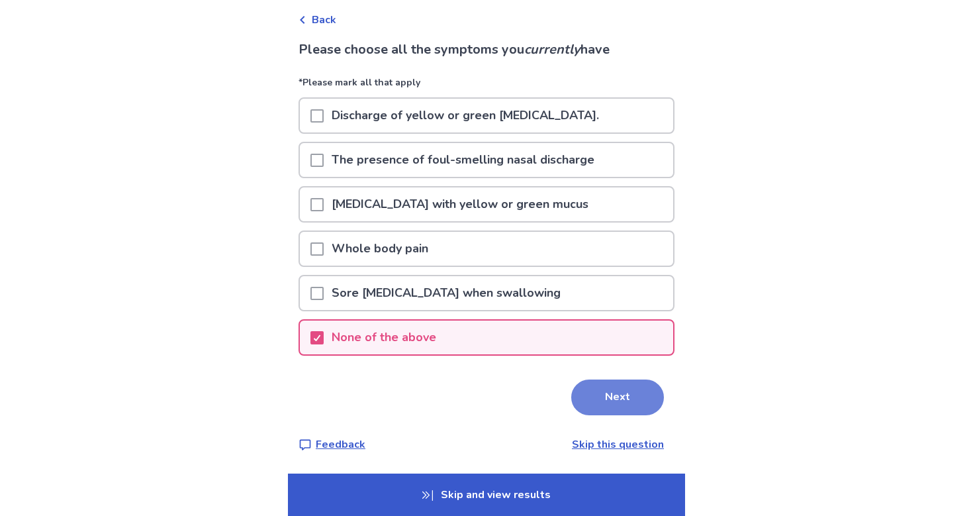
scroll to position [61, 0]
click at [591, 390] on button "Next" at bounding box center [617, 397] width 93 height 36
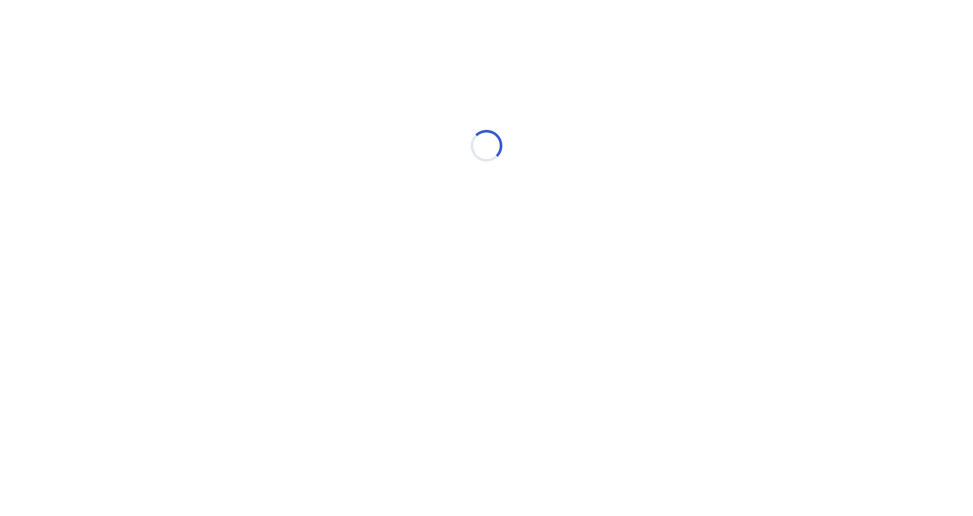
scroll to position [0, 0]
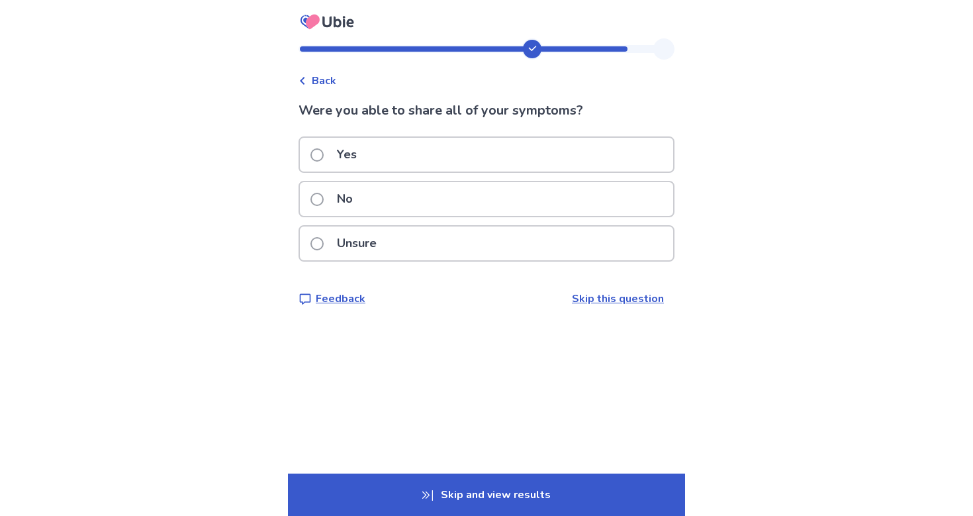
click at [543, 167] on div "Yes" at bounding box center [486, 155] width 373 height 34
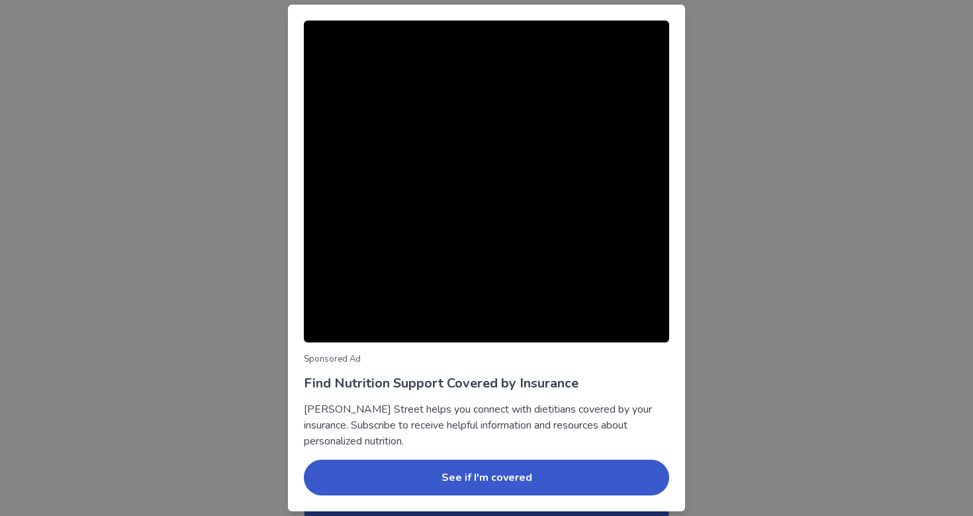
scroll to position [34, 0]
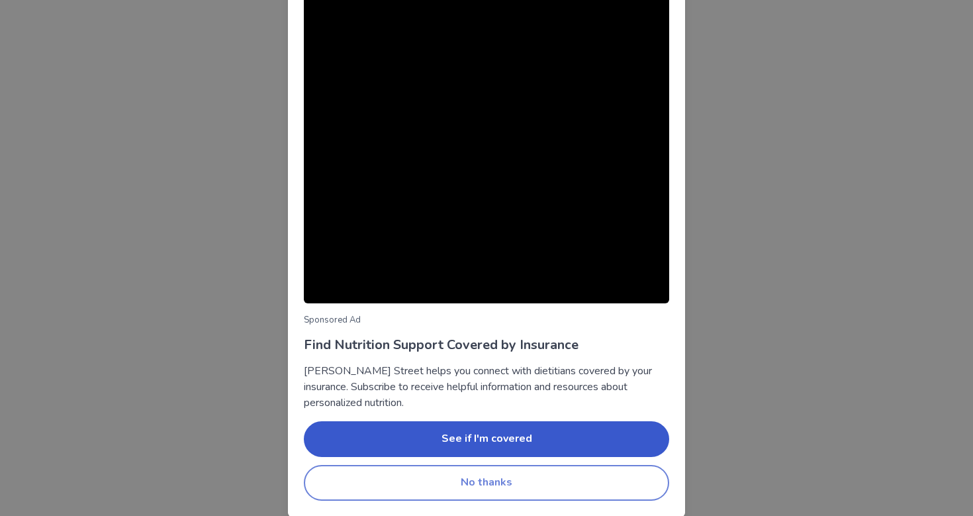
click at [547, 483] on button "No thanks" at bounding box center [486, 483] width 365 height 36
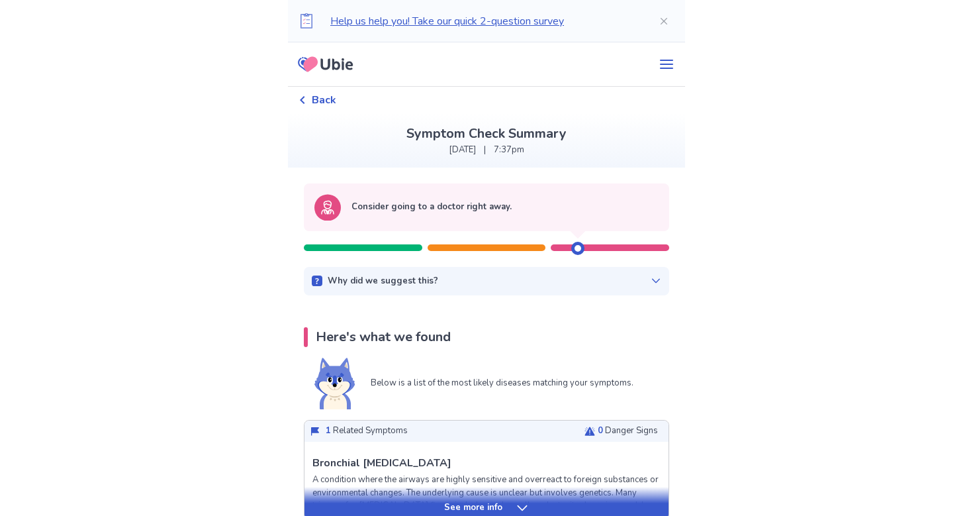
click at [575, 246] on div at bounding box center [577, 248] width 13 height 13
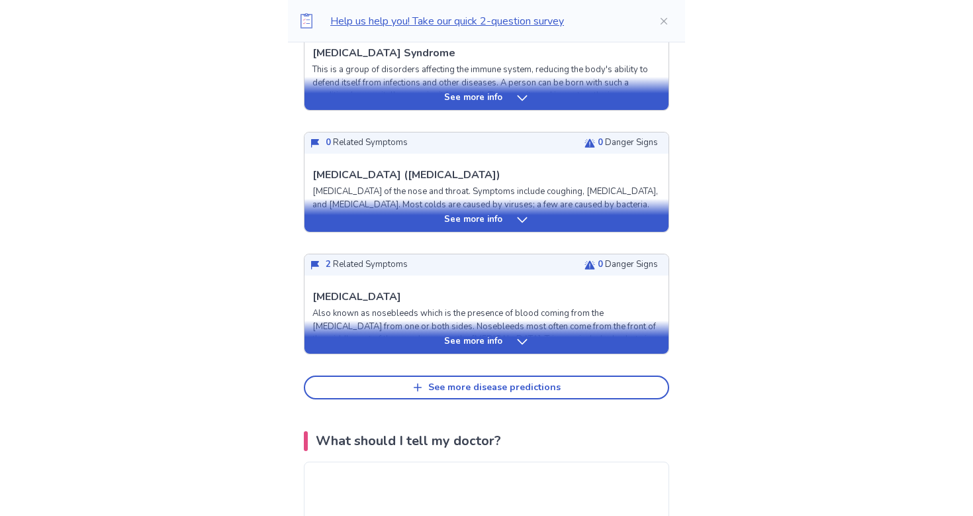
scroll to position [343, 0]
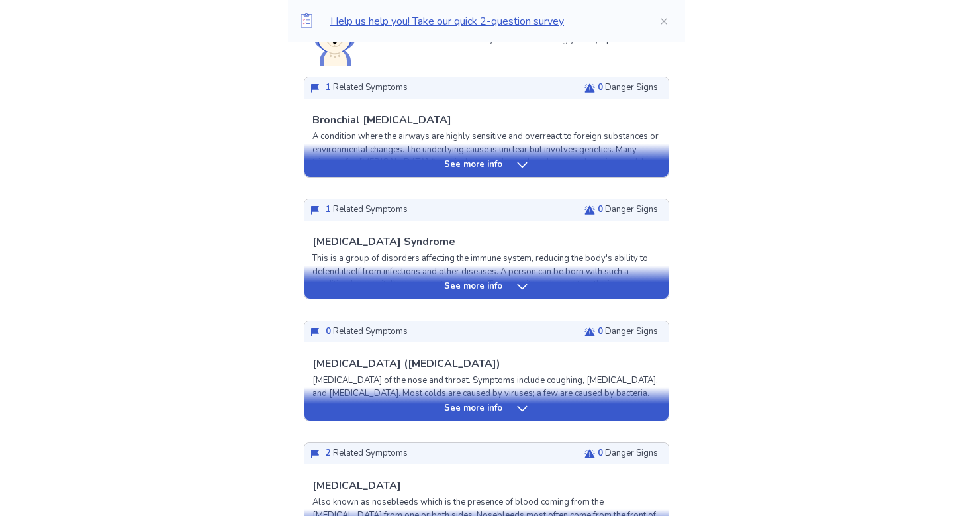
click at [524, 163] on icon at bounding box center [522, 164] width 10 height 5
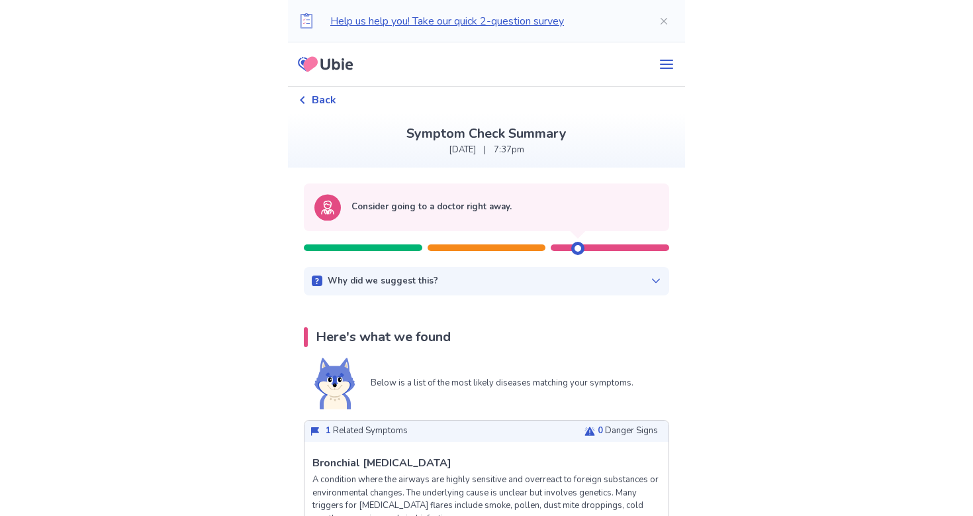
scroll to position [0, 0]
click at [392, 253] on div "Consider going to a doctor right away." at bounding box center [486, 219] width 365 height 73
click at [357, 285] on p "Why did we suggest this?" at bounding box center [383, 281] width 111 height 13
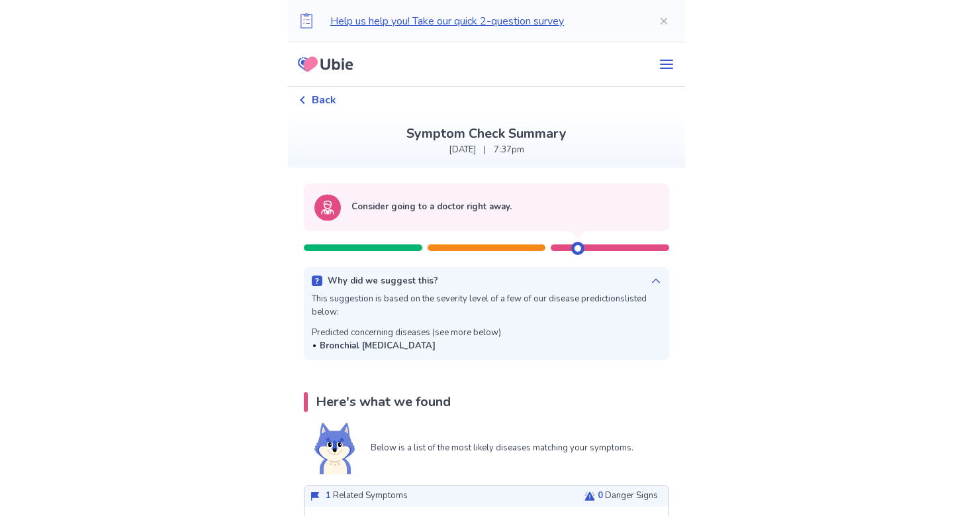
click at [336, 101] on span "Back" at bounding box center [324, 100] width 24 height 16
